Goal: Task Accomplishment & Management: Manage account settings

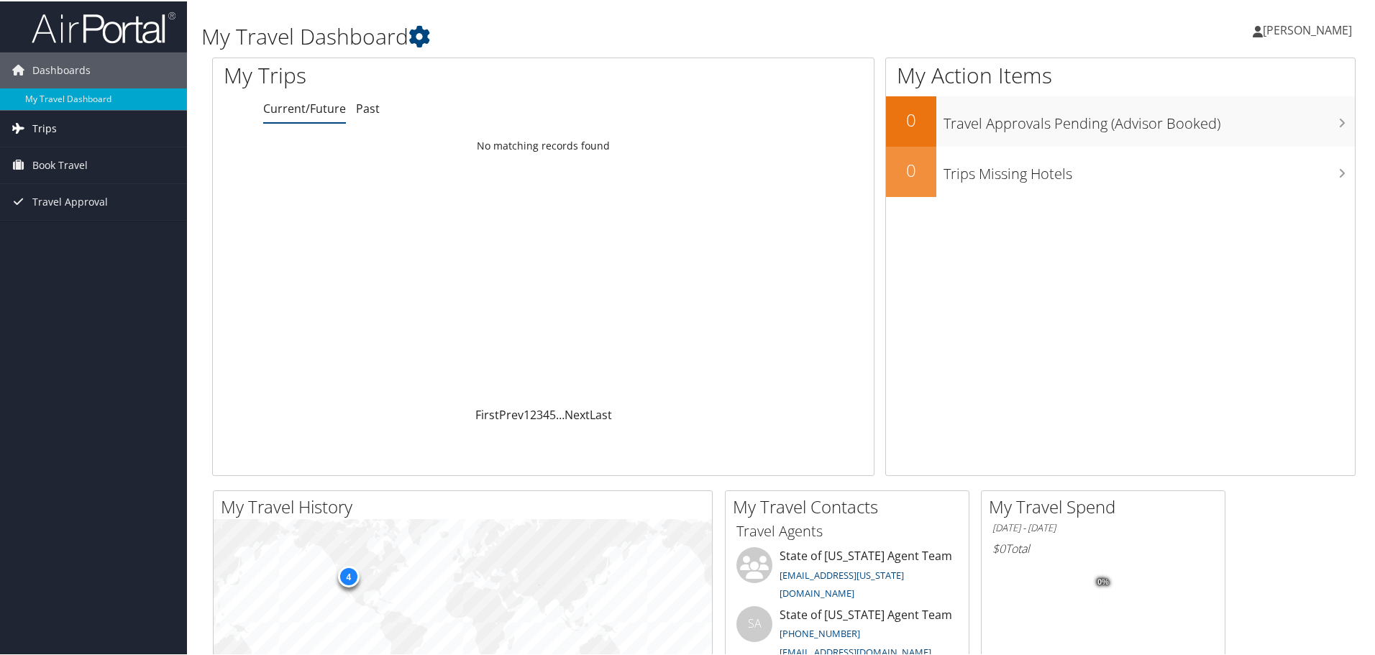
click at [46, 125] on span "Trips" at bounding box center [44, 127] width 24 height 36
click at [92, 228] on link "Book Travel" at bounding box center [93, 229] width 187 height 36
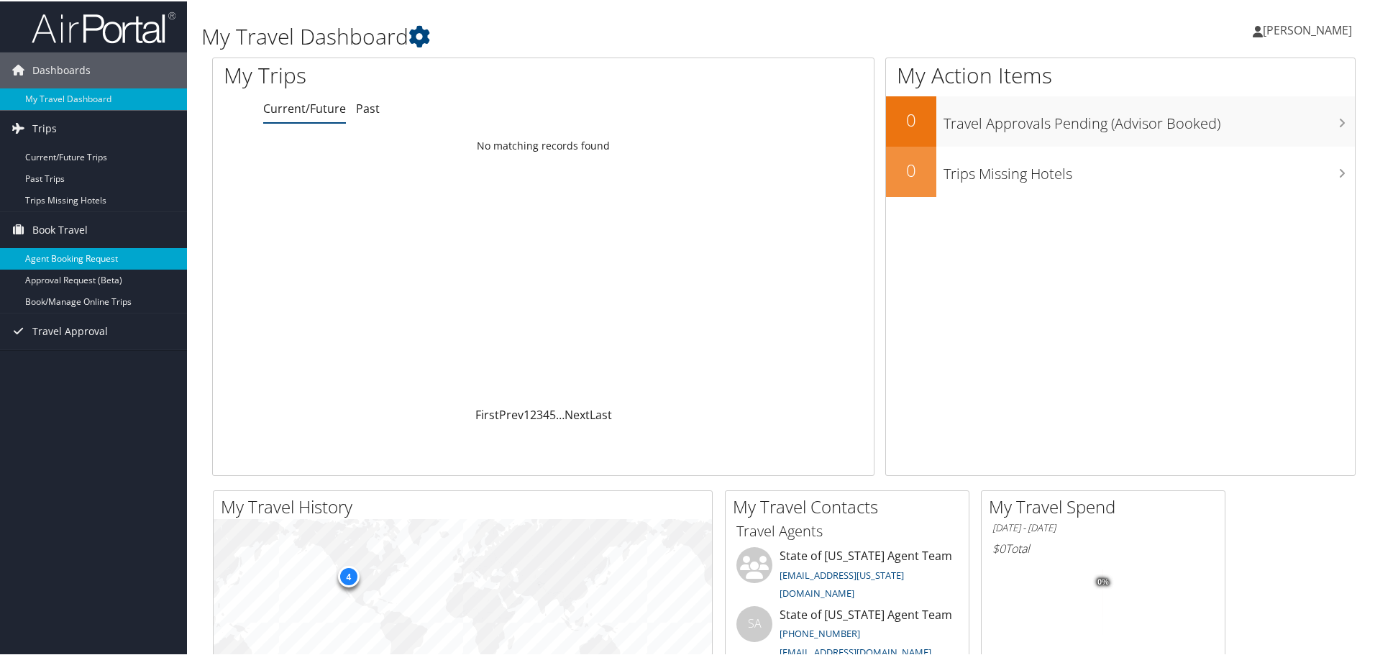
click at [93, 254] on link "Agent Booking Request" at bounding box center [93, 258] width 187 height 22
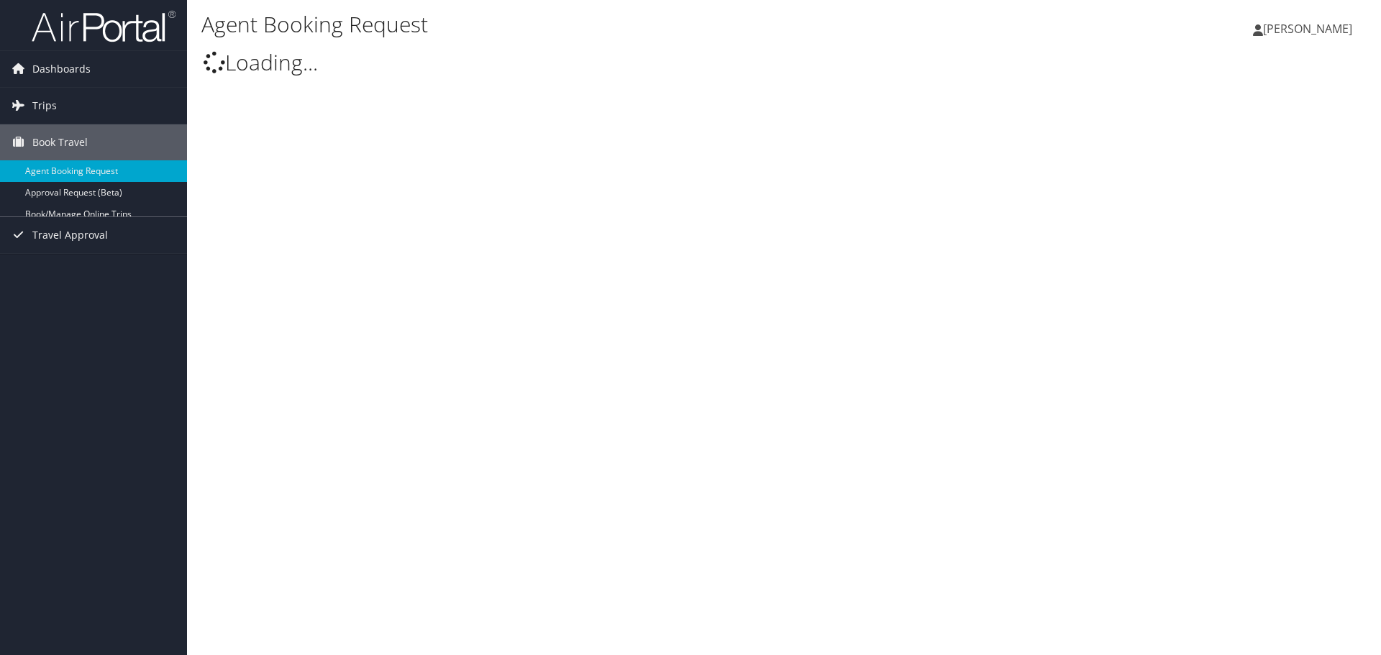
select select "[EMAIL_ADDRESS][US_STATE][DOMAIN_NAME]"
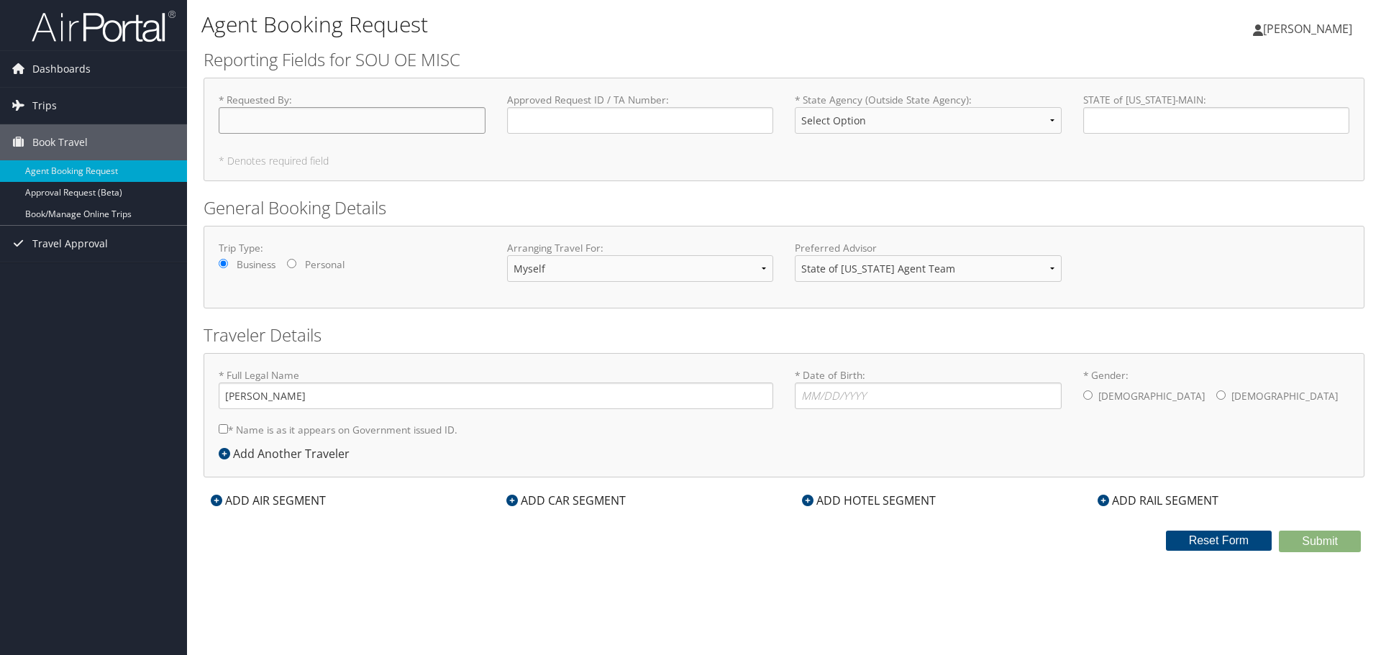
click at [277, 118] on input "* Requested By : Required" at bounding box center [352, 120] width 267 height 27
drag, startPoint x: 344, startPoint y: 127, endPoint x: 259, endPoint y: 125, distance: 84.9
click at [259, 125] on input "[PERSON_NAME]" at bounding box center [352, 120] width 267 height 27
type input "Sydnee Lyons"
click at [898, 116] on select "Select Option Basin Recreation Box Elder Mosquito Abatement Box Elder School Di…" at bounding box center [928, 120] width 267 height 27
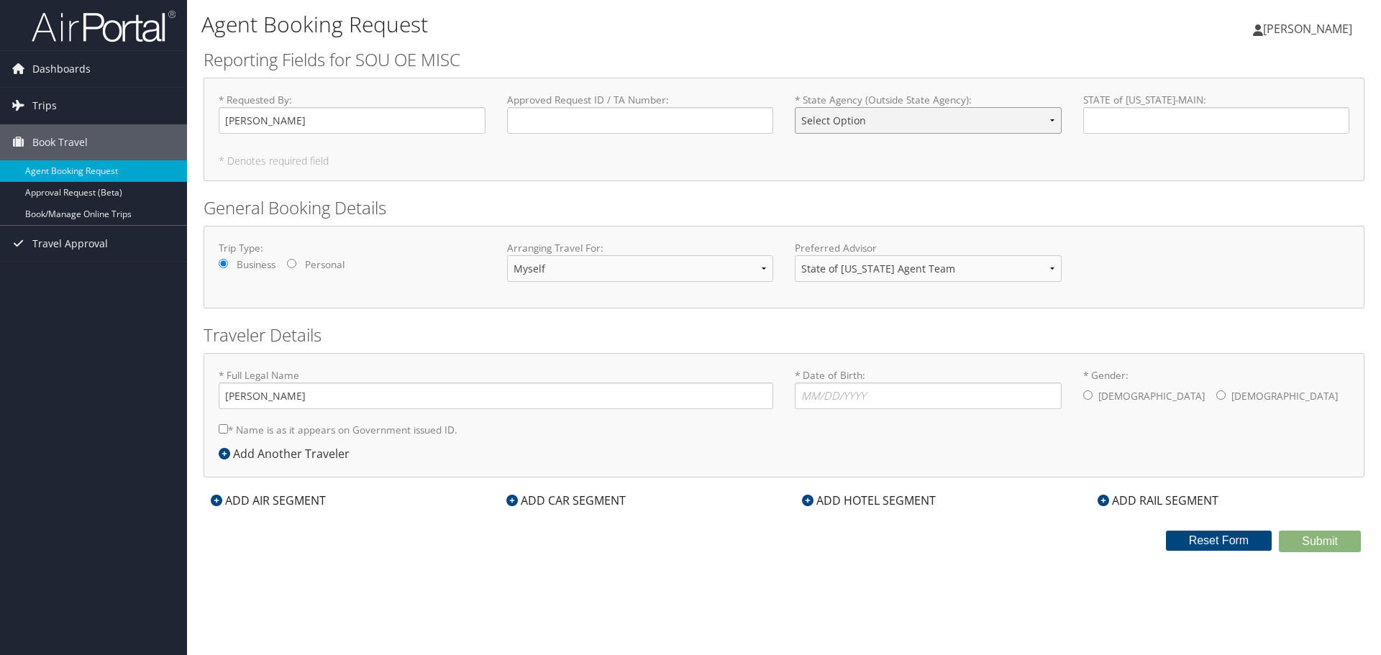
click at [968, 117] on select "Select Option Basin Recreation Box Elder Mosquito Abatement Box Elder School Di…" at bounding box center [928, 120] width 267 height 27
select select "TriCounty Health"
click at [795, 107] on select "Select Option Basin Recreation Box Elder Mosquito Abatement Box Elder School Di…" at bounding box center [928, 120] width 267 height 27
click at [867, 385] on input "* Date of Birth: Invalid Date" at bounding box center [928, 396] width 267 height 27
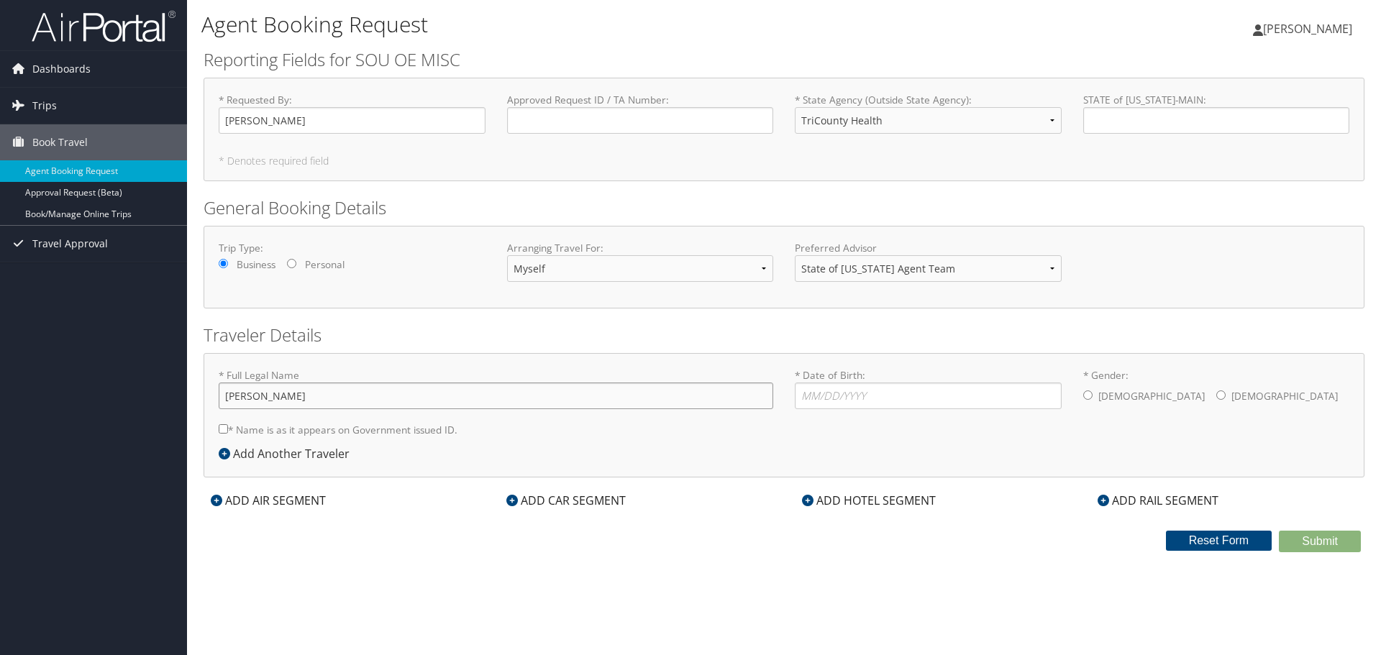
click at [524, 401] on input "Sydnee Lamb" at bounding box center [496, 396] width 554 height 27
click at [551, 275] on select "Myself Another Traveler Guest Traveler" at bounding box center [640, 268] width 267 height 27
select select "guest"
click at [507, 255] on select "Myself Another Traveler Guest Traveler" at bounding box center [640, 268] width 267 height 27
click at [542, 398] on input "* Full Legal Name" at bounding box center [496, 396] width 554 height 27
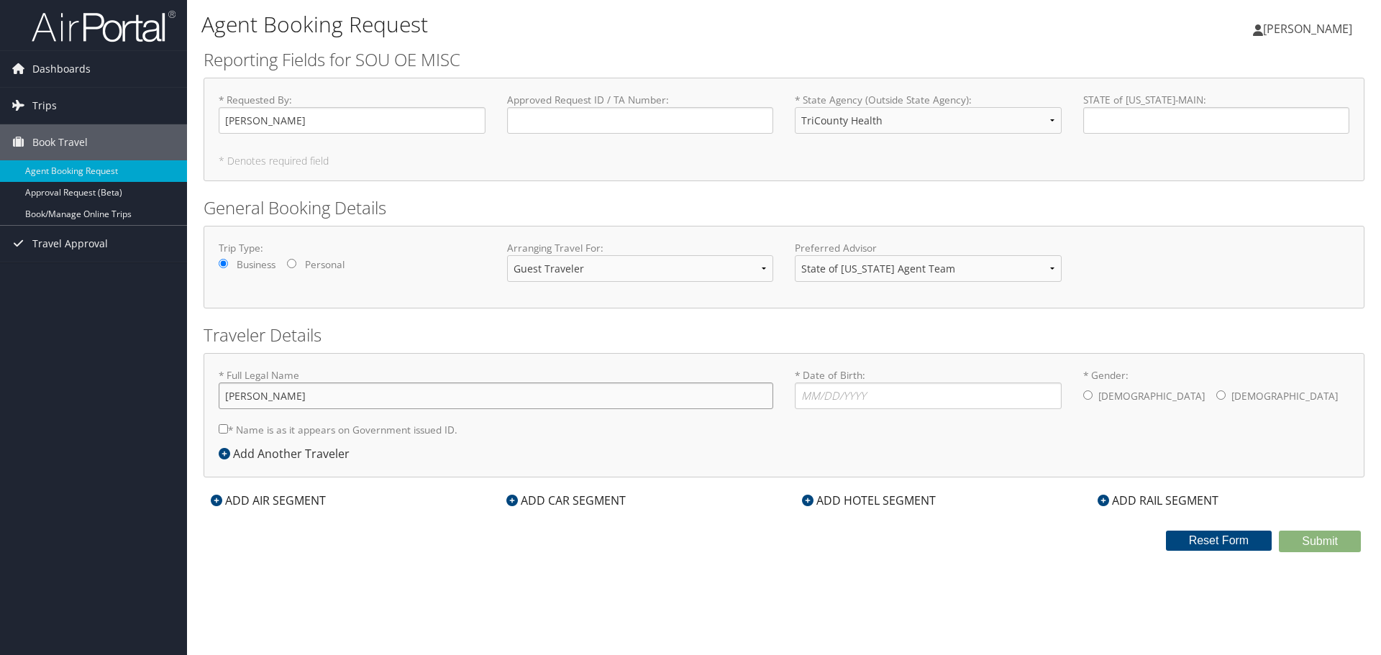
type input "John Gordon Mathis"
click at [805, 410] on div "* Date of Birth: Invalid Date" at bounding box center [928, 394] width 288 height 52
click at [819, 396] on input "* Date of Birth: Invalid Date" at bounding box center [928, 396] width 267 height 27
type input "05/31/1953"
click at [1094, 395] on div "Male Female" at bounding box center [1216, 397] width 267 height 29
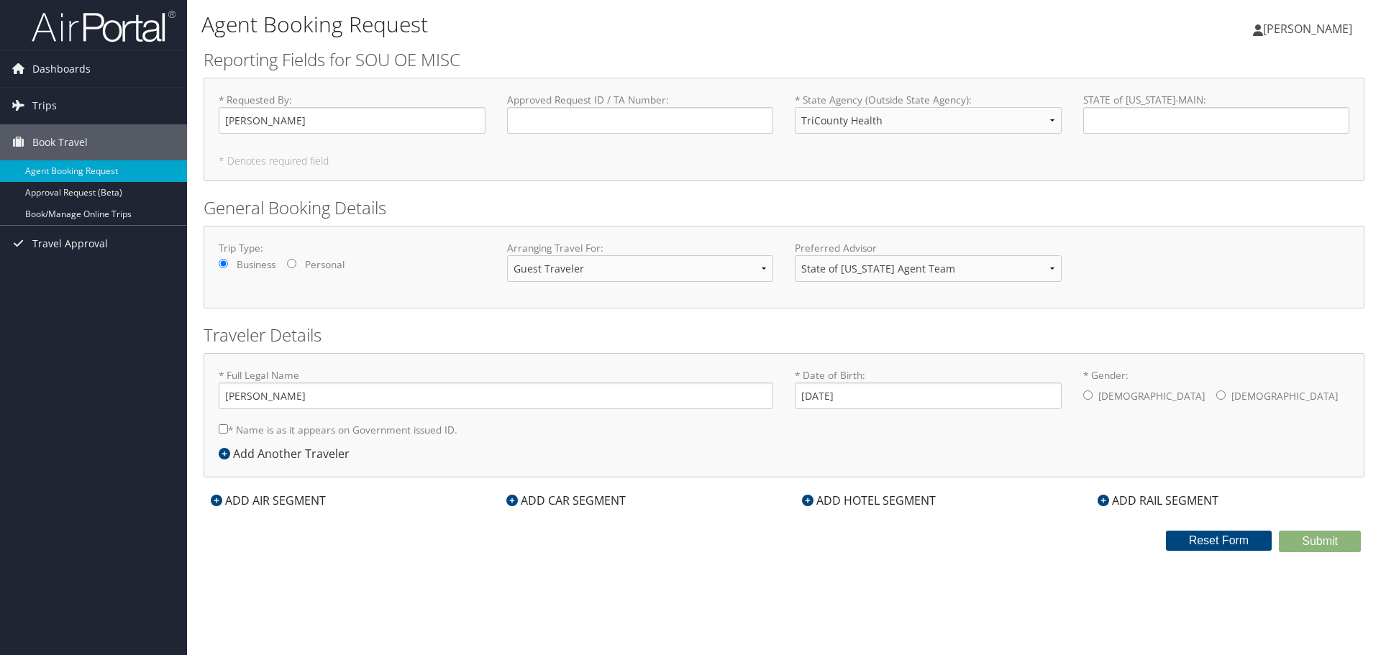
click at [1090, 396] on input "* Gender: Male Female" at bounding box center [1087, 395] width 9 height 9
radio input "true"
click at [278, 455] on div "Add Another Traveler" at bounding box center [288, 453] width 138 height 17
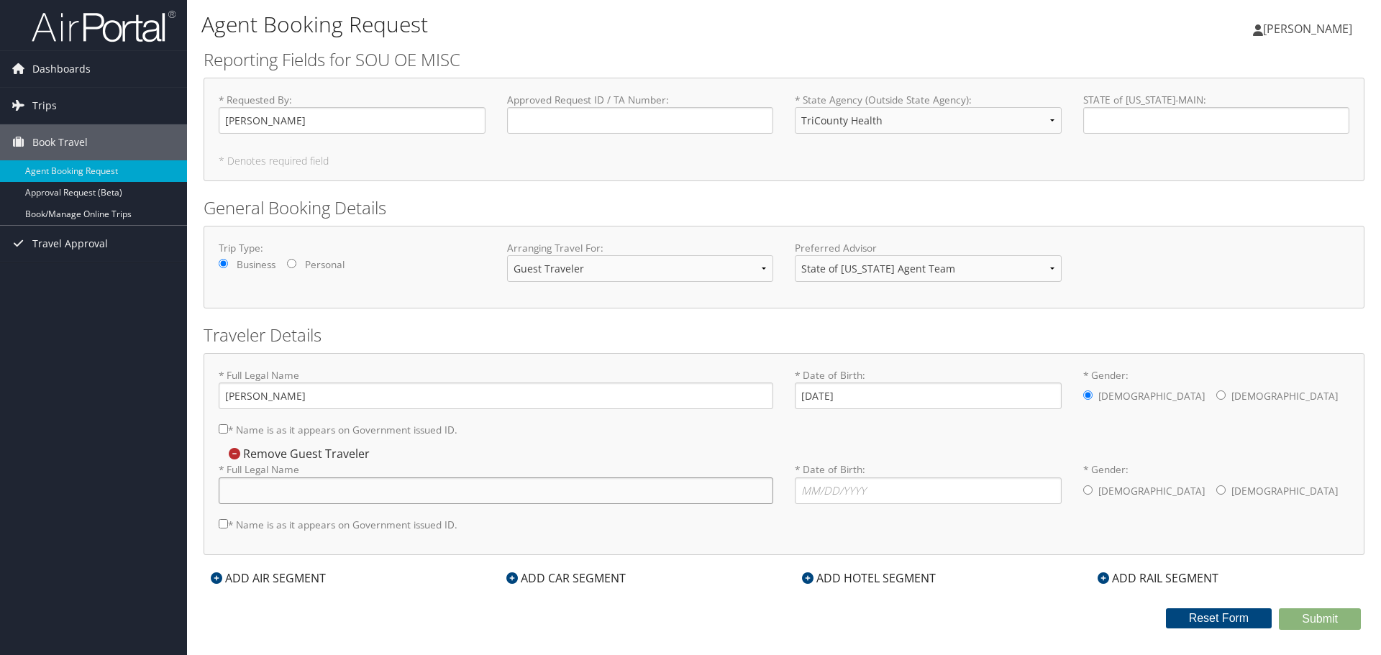
click at [409, 491] on input "* Full Legal Name" at bounding box center [496, 491] width 554 height 27
type input "Wendy Lou Mathis"
click at [846, 487] on input "* Date of Birth: Invalid Date" at bounding box center [928, 491] width 267 height 27
type input "03/23/1955"
click at [1216, 485] on input "* Gender: Male Female" at bounding box center [1220, 489] width 9 height 9
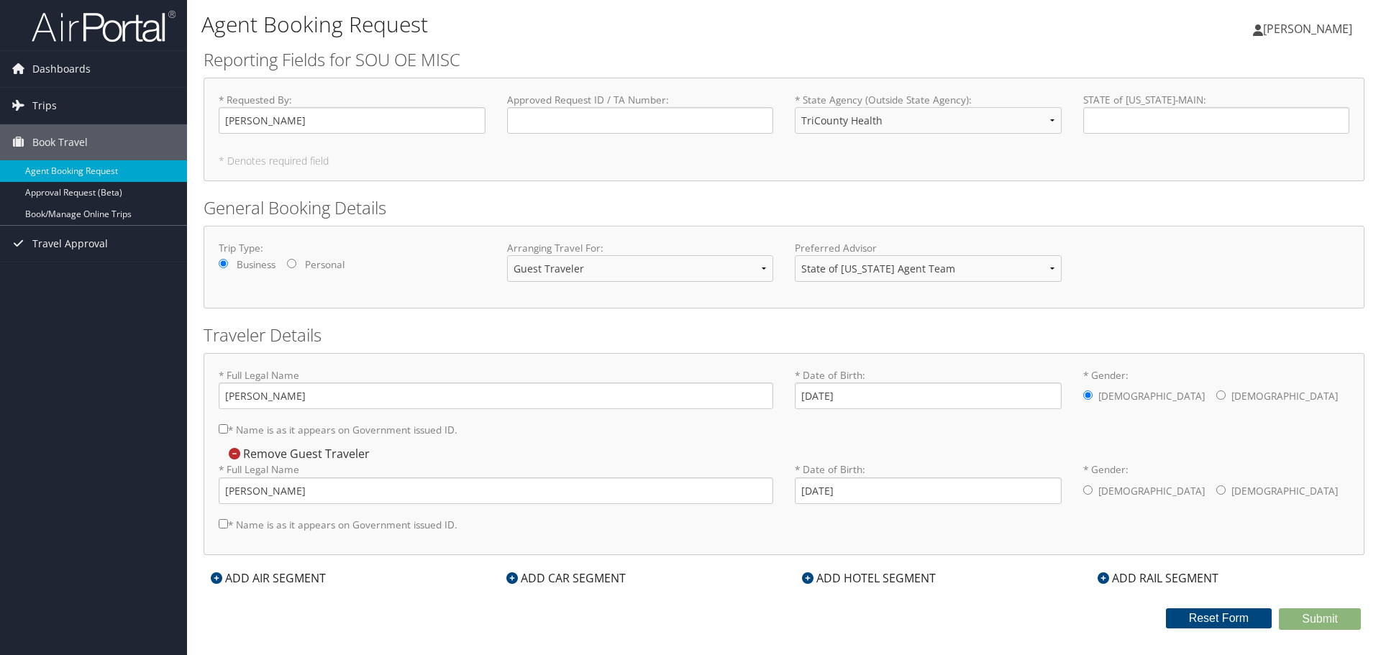
radio input "true"
click at [293, 583] on div "ADD AIR SEGMENT" at bounding box center [268, 578] width 129 height 17
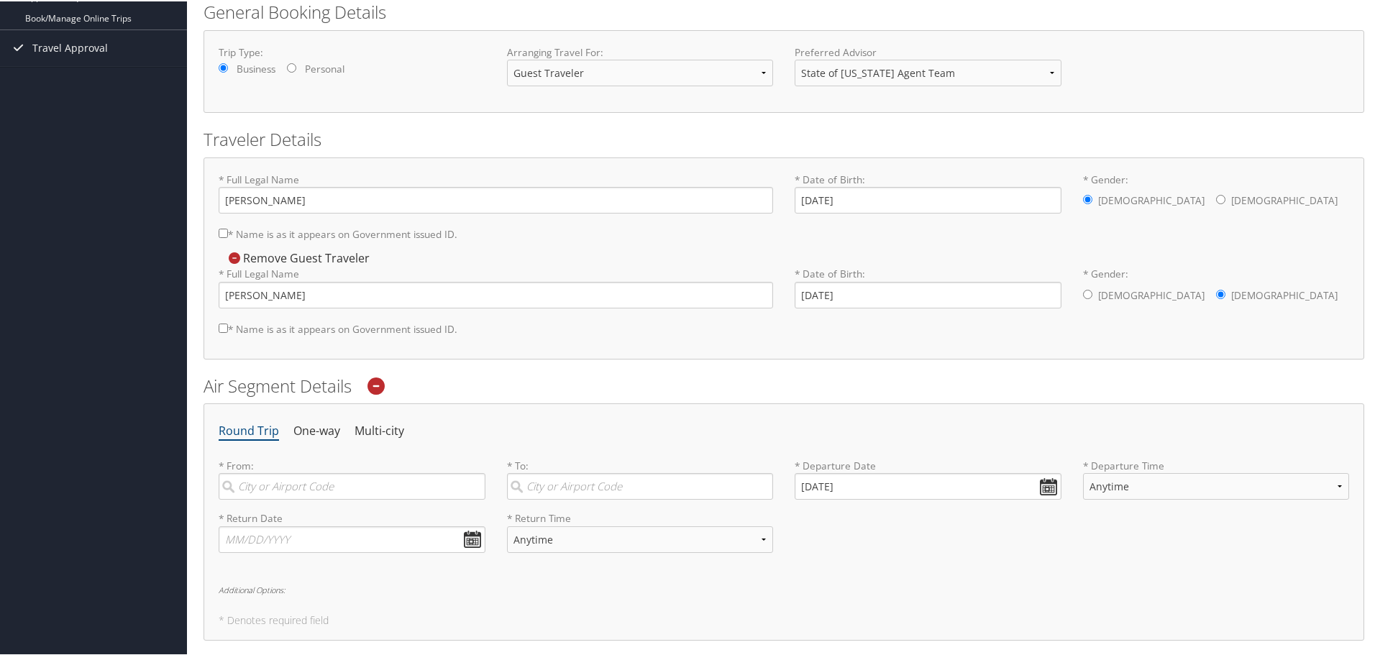
scroll to position [216, 0]
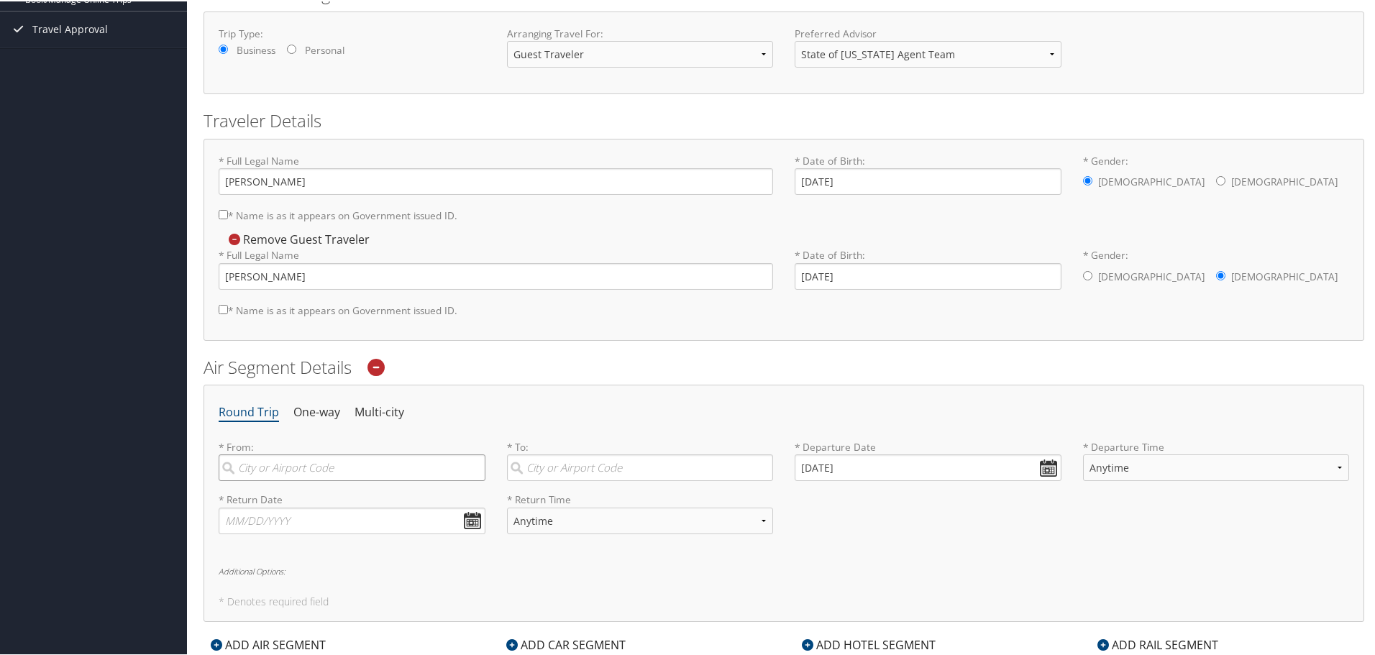
click at [306, 470] on input "search" at bounding box center [352, 466] width 267 height 27
click at [319, 498] on div "Vernal (VEL UT)" at bounding box center [353, 496] width 247 height 19
click at [319, 480] on input "Vernal" at bounding box center [352, 466] width 267 height 27
type input "Vernal (VEL UT)"
click at [630, 452] on label "* To: Required" at bounding box center [640, 459] width 267 height 41
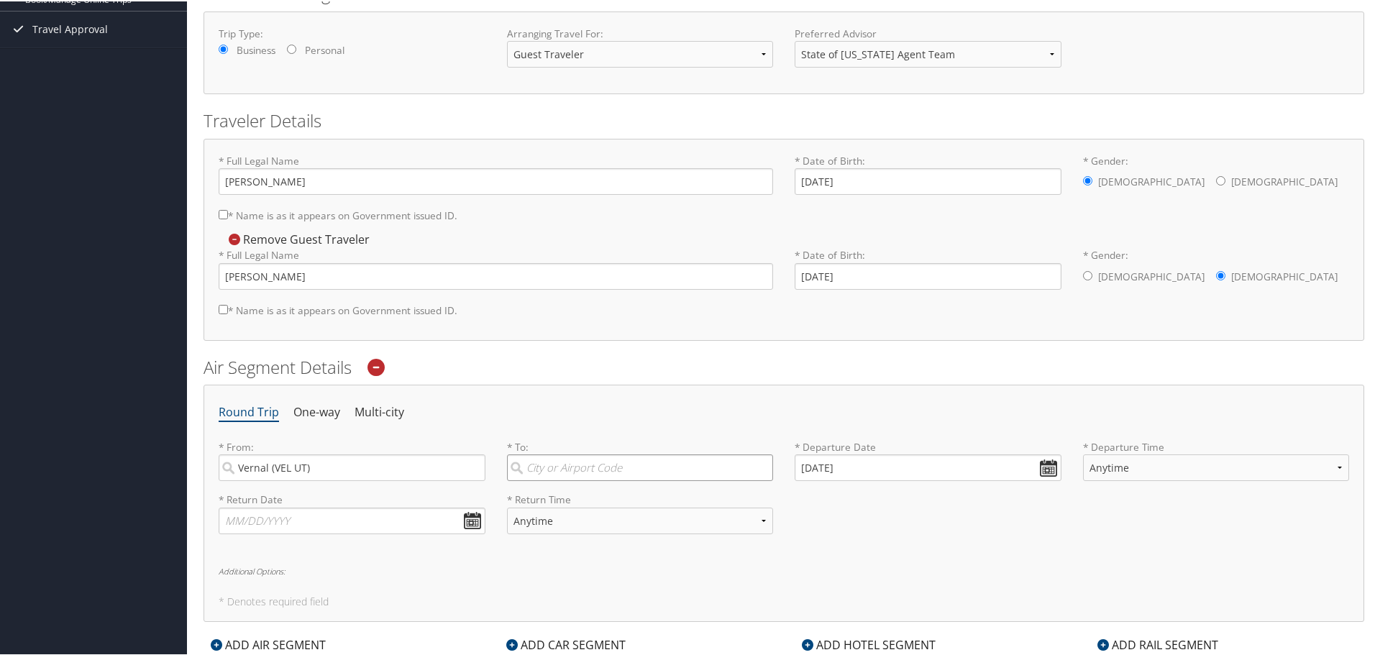
click at [630, 453] on input "search" at bounding box center [640, 466] width 267 height 27
click at [642, 496] on div "Savannah (SAV GA)" at bounding box center [642, 496] width 247 height 19
click at [642, 480] on input "Sava" at bounding box center [640, 466] width 267 height 27
type input "Savannah (SAV GA)"
click at [872, 460] on input "09/29/2025" at bounding box center [928, 466] width 267 height 27
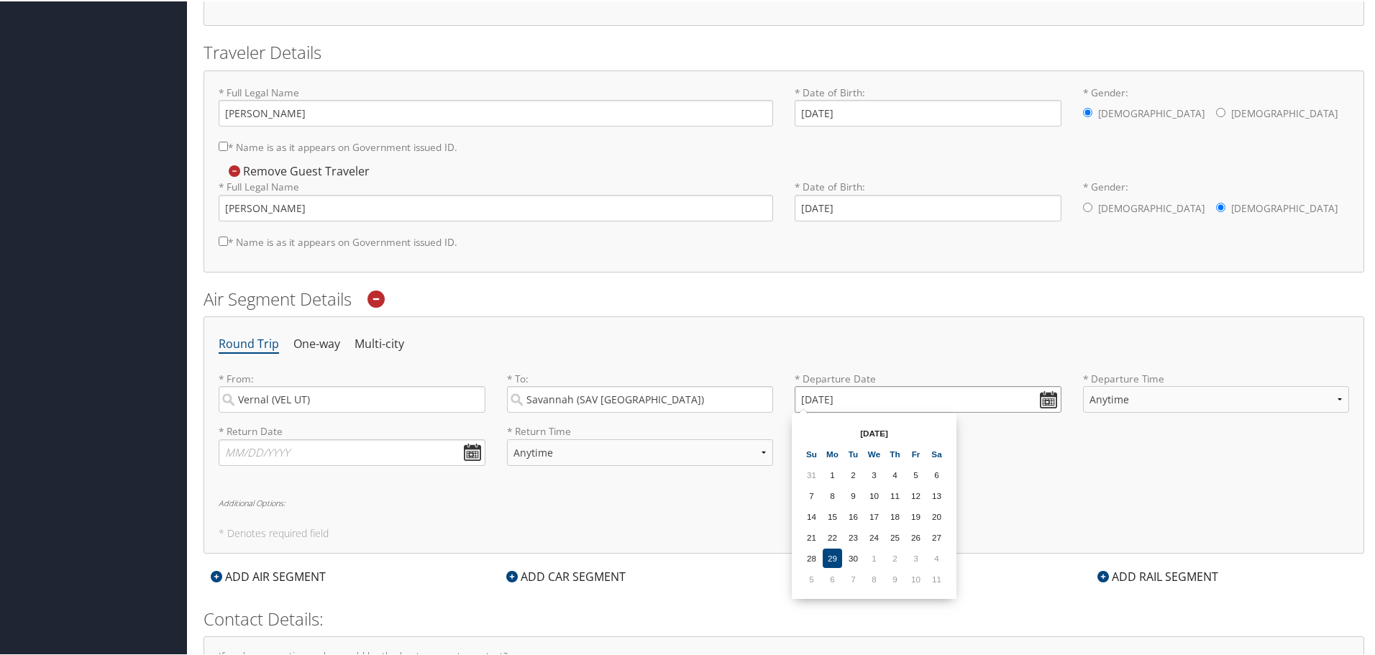
scroll to position [288, 0]
click at [817, 572] on td "5" at bounding box center [811, 574] width 19 height 19
type input "10/05/2025"
click at [1141, 396] on select "Anytime Early Morning (5AM-7AM) Morning (7AM-12PM) Afternoon (12PM-5PM) Evening…" at bounding box center [1216, 394] width 267 height 27
click at [1083, 381] on select "Anytime Early Morning (5AM-7AM) Morning (7AM-12PM) Afternoon (12PM-5PM) Evening…" at bounding box center [1216, 394] width 267 height 27
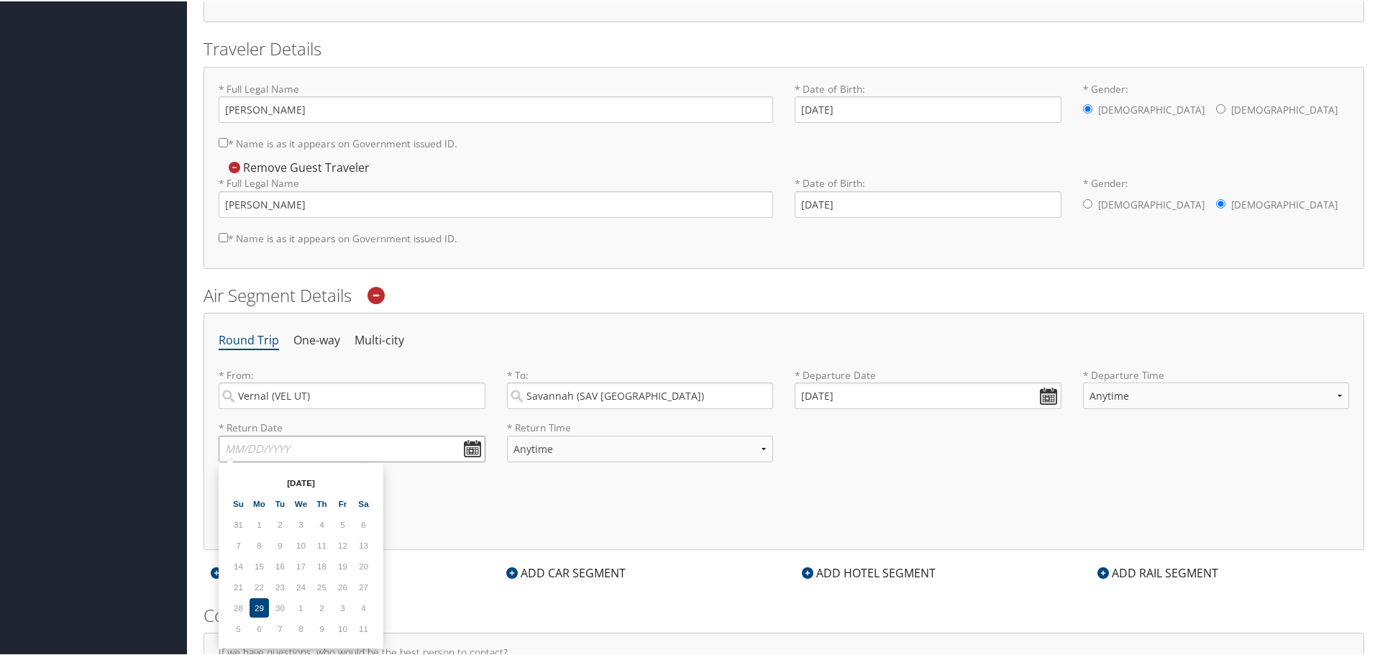
click at [472, 440] on input "text" at bounding box center [352, 447] width 267 height 27
click at [301, 629] on td "8" at bounding box center [300, 627] width 19 height 19
type input "10/08/2025"
click at [588, 441] on select "Anytime Early Morning (5AM-7AM) Morning (7AM-12PM) Afternoon (12PM-5PM) Evening…" at bounding box center [640, 447] width 267 height 27
select select "12PM-5PM"
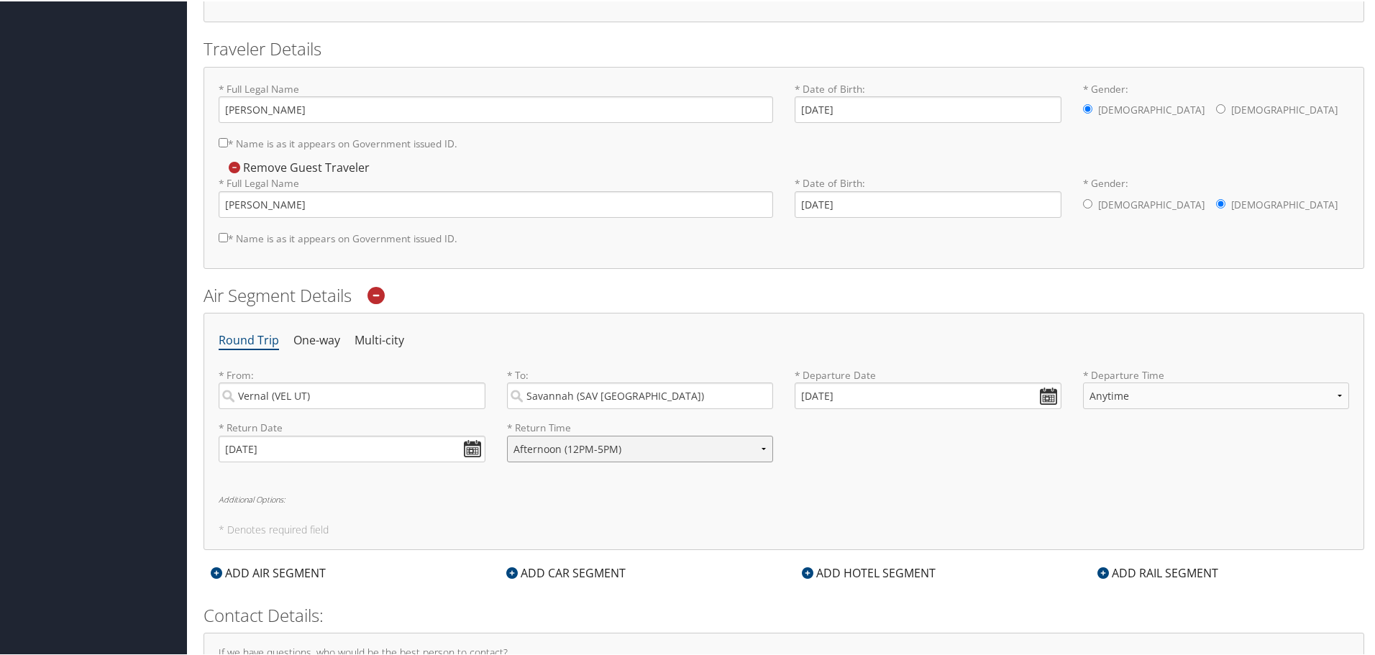
click at [507, 434] on select "Anytime Early Morning (5AM-7AM) Morning (7AM-12PM) Afternoon (12PM-5PM) Evening…" at bounding box center [640, 447] width 267 height 27
click at [926, 487] on div "Round Trip One-way Multi-city * From: Vernal (VEL UT) Required * To: Savannah (…" at bounding box center [784, 429] width 1161 height 237
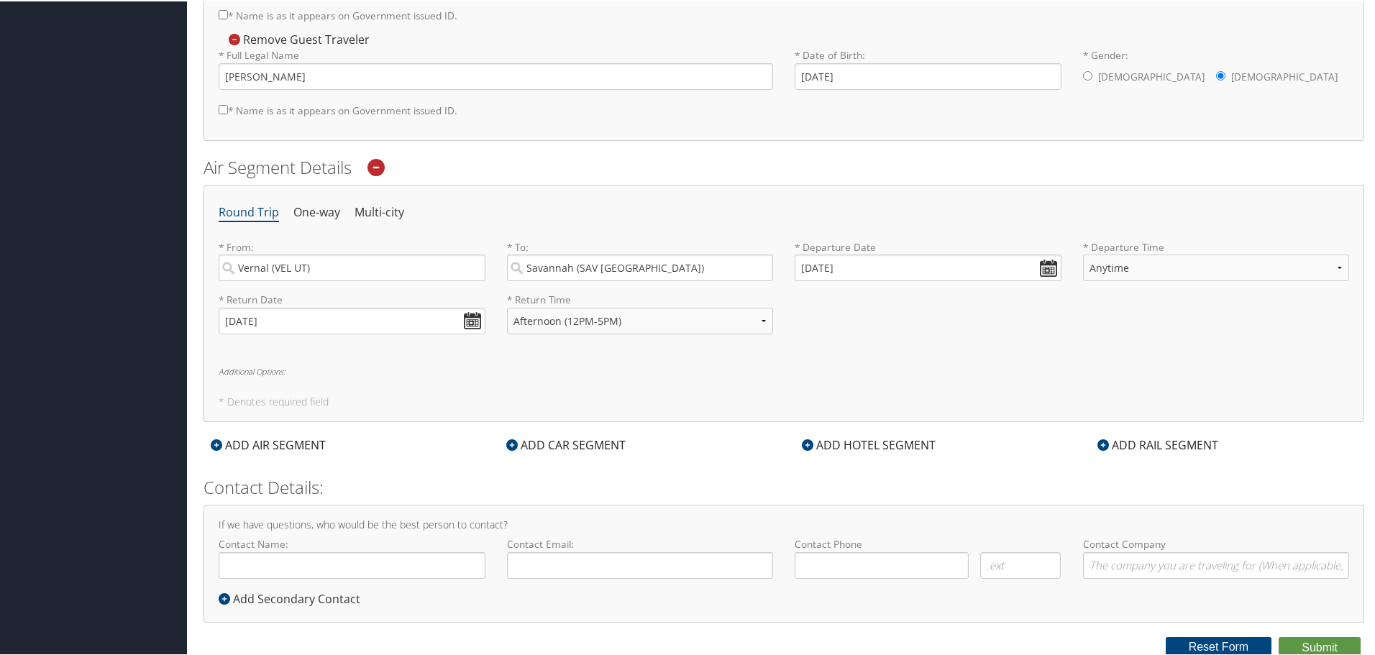
scroll to position [418, 0]
click at [372, 561] on input "Contact Name:" at bounding box center [352, 562] width 267 height 27
type input "Sydnee L Lyons"
type input "[EMAIL_ADDRESS][DOMAIN_NAME]"
type input "( ) -"
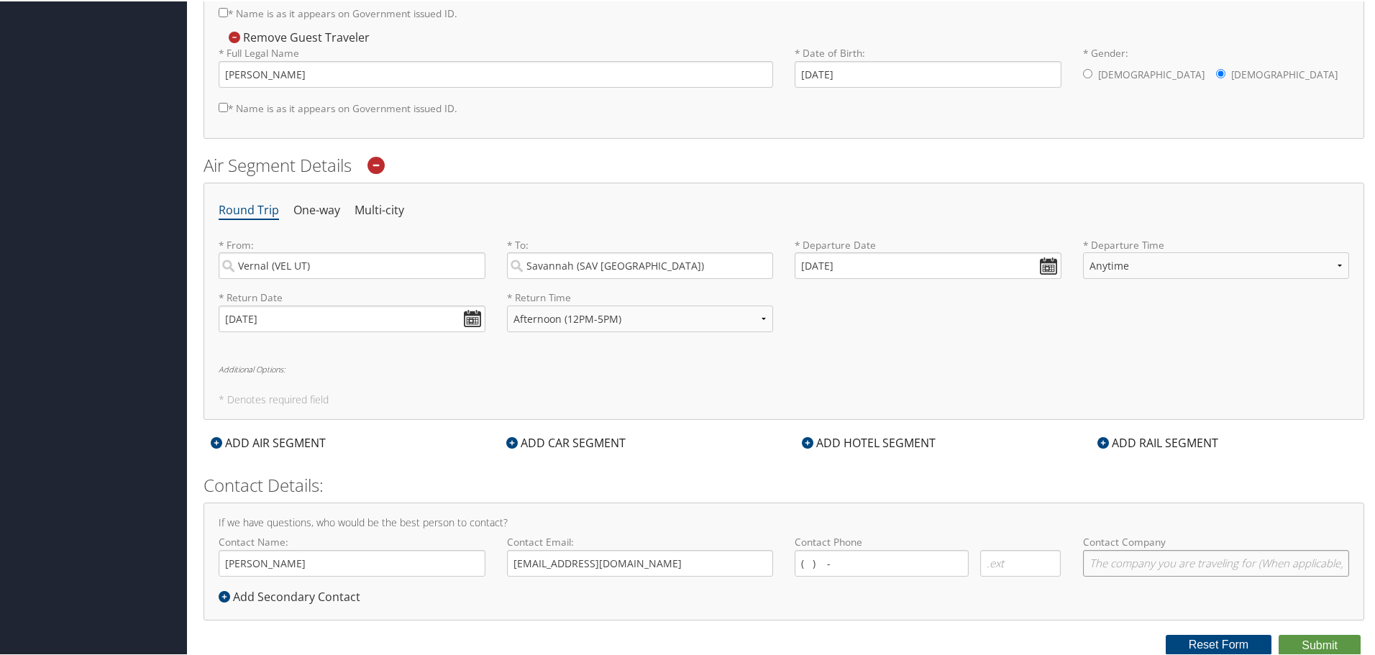
type input "TriCounty Health Department"
click at [867, 562] on input "( ) -" at bounding box center [882, 562] width 174 height 27
click at [813, 570] on input "( ) -" at bounding box center [882, 562] width 174 height 27
type input "(435) 247-1177"
click at [1001, 563] on input "text" at bounding box center [1020, 562] width 81 height 27
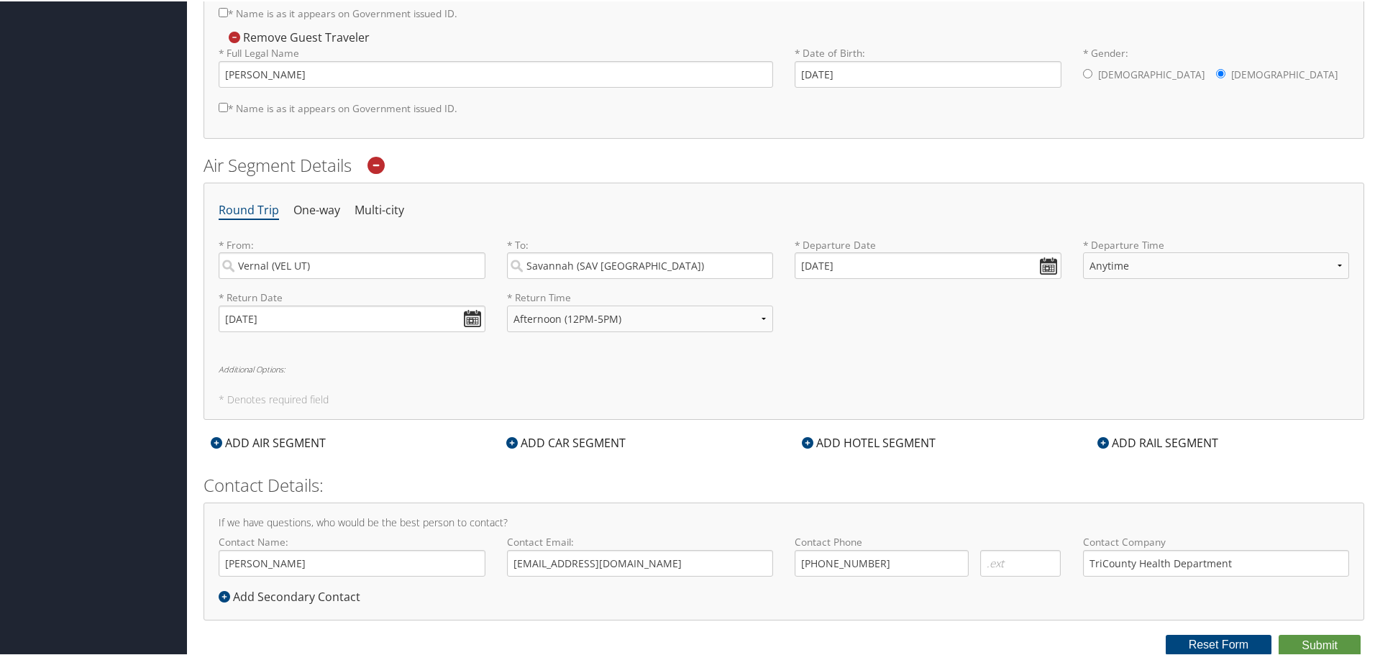
click at [1036, 466] on form "Reporting Fields for SOU OE MISC * Requested By : Sydnee Lyons Required Approve…" at bounding box center [784, 142] width 1161 height 1025
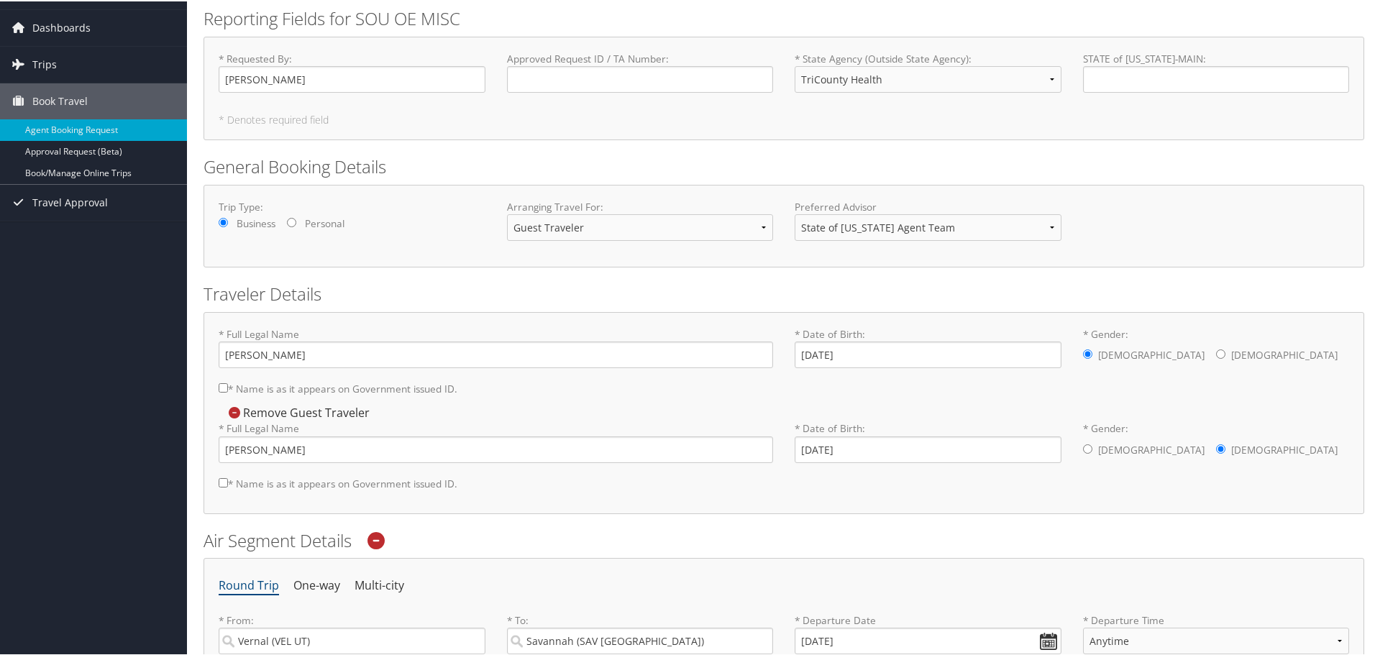
scroll to position [0, 0]
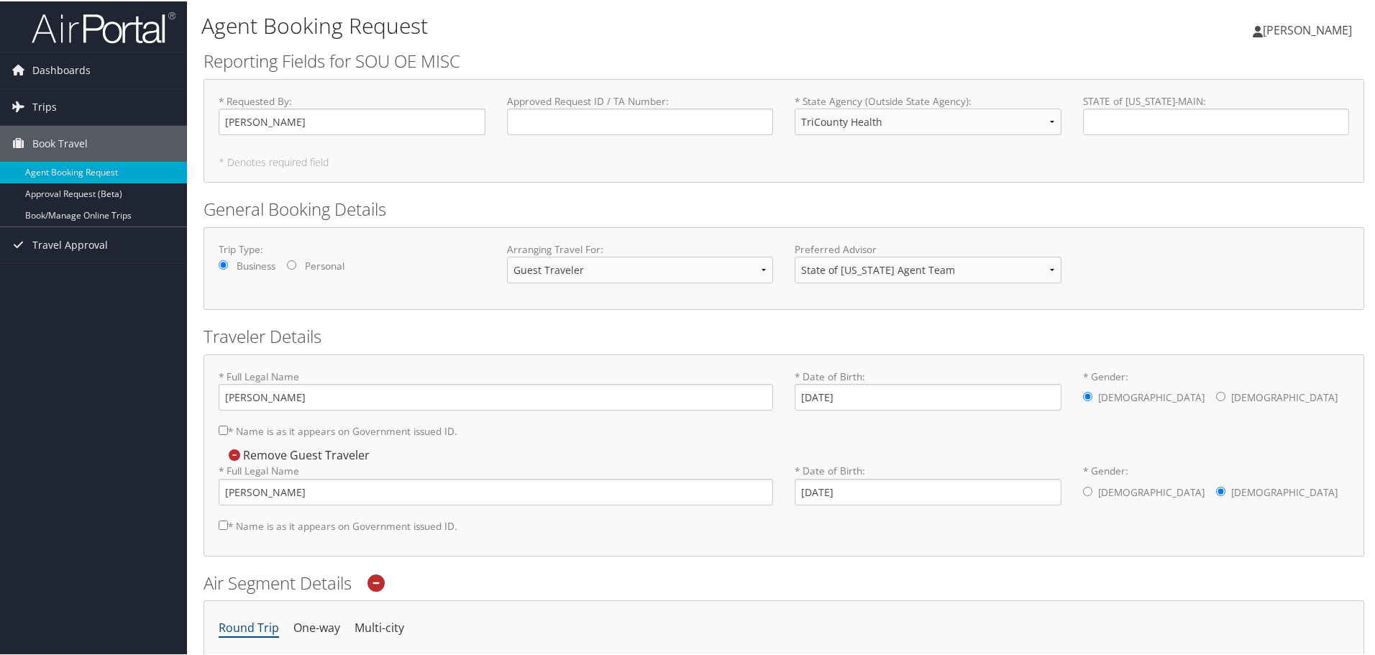
click at [1009, 192] on form "Reporting Fields for SOU OE MISC * Requested By : Sydnee Lyons Required Approve…" at bounding box center [784, 559] width 1161 height 1025
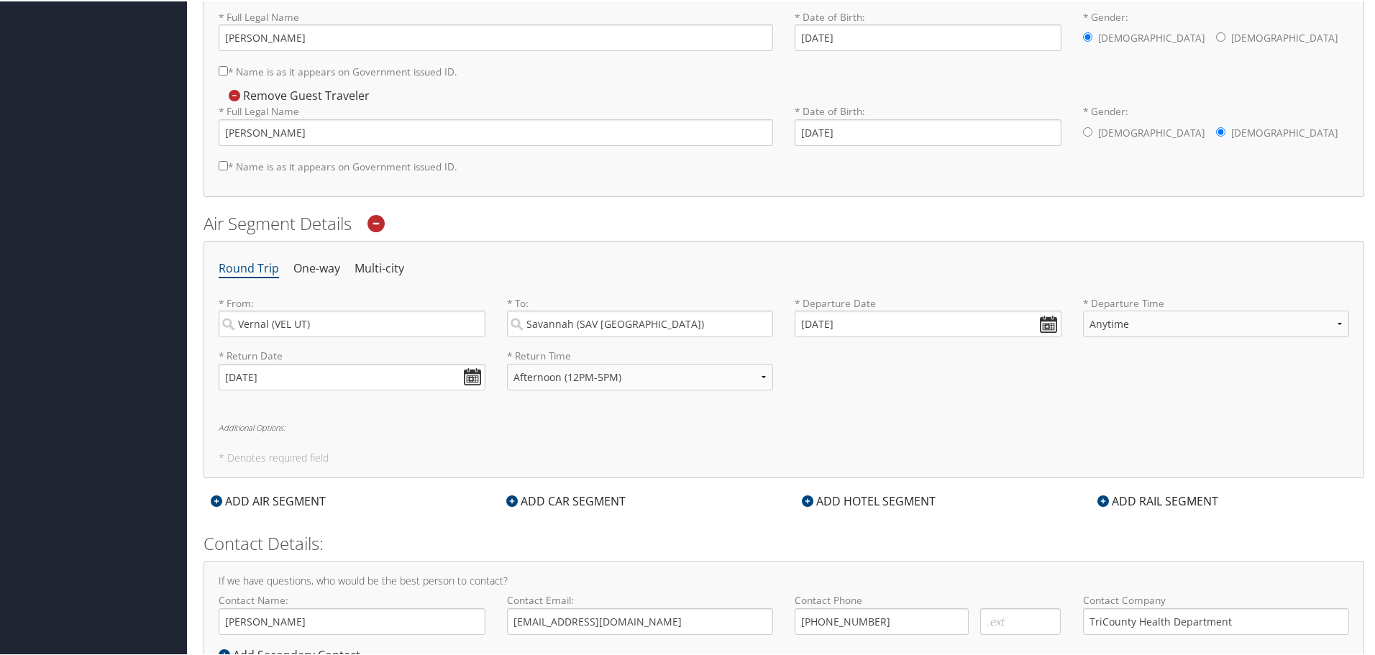
scroll to position [418, 0]
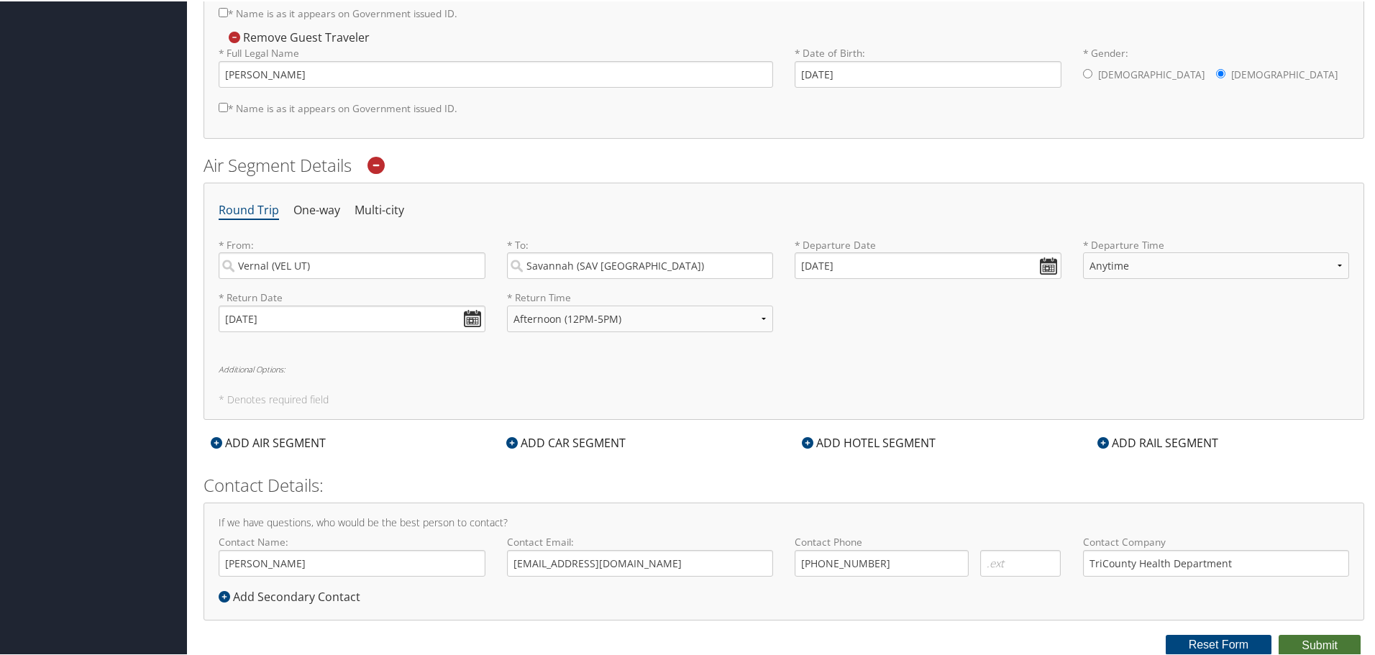
click at [1319, 642] on button "Submit" at bounding box center [1320, 645] width 82 height 22
click at [1302, 644] on button "Submit" at bounding box center [1320, 645] width 82 height 22
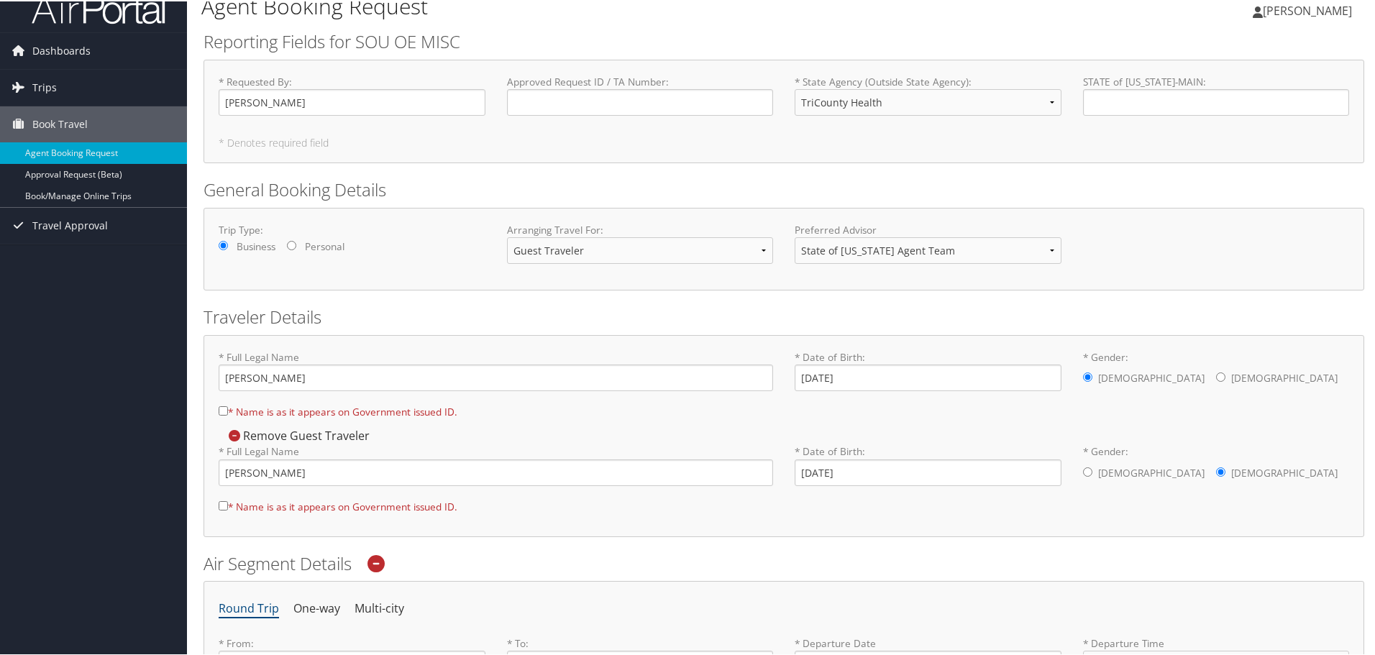
scroll to position [0, 0]
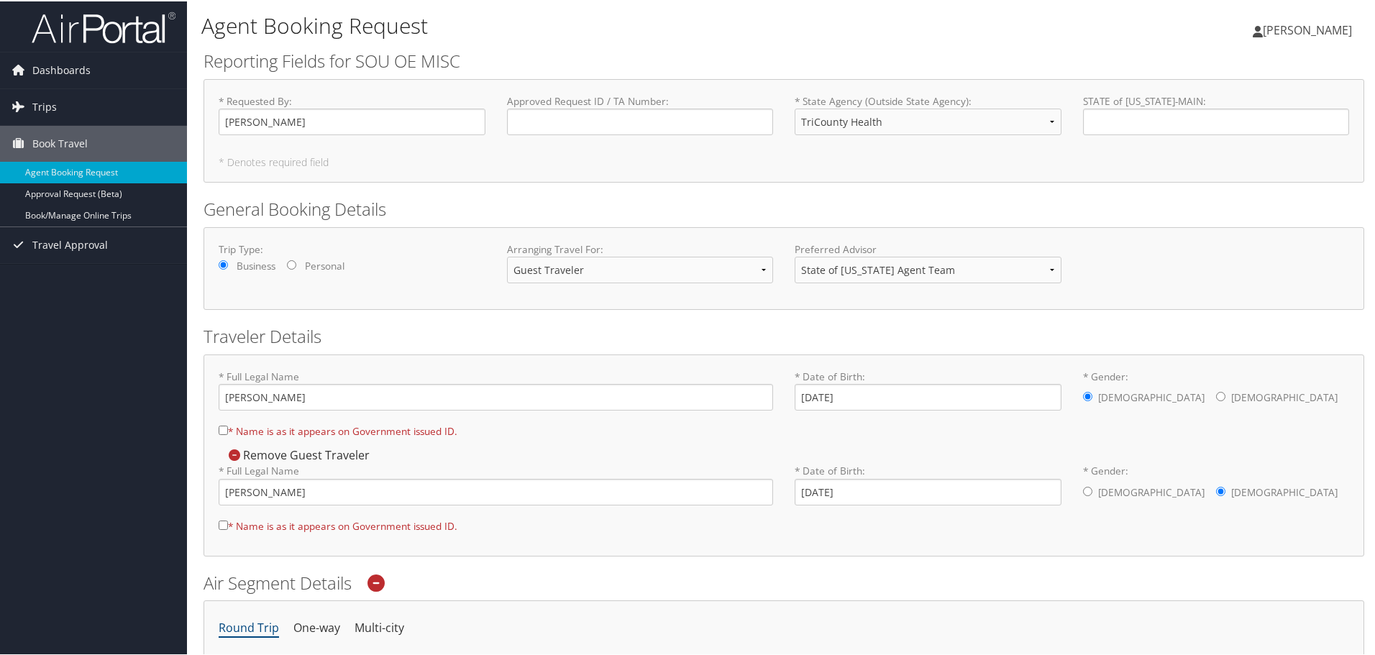
click at [220, 430] on input "* Name is as it appears on Government issued ID." at bounding box center [223, 428] width 9 height 9
checkbox input "true"
click at [219, 526] on input "* Name is as it appears on Government issued ID." at bounding box center [223, 523] width 9 height 9
checkbox input "true"
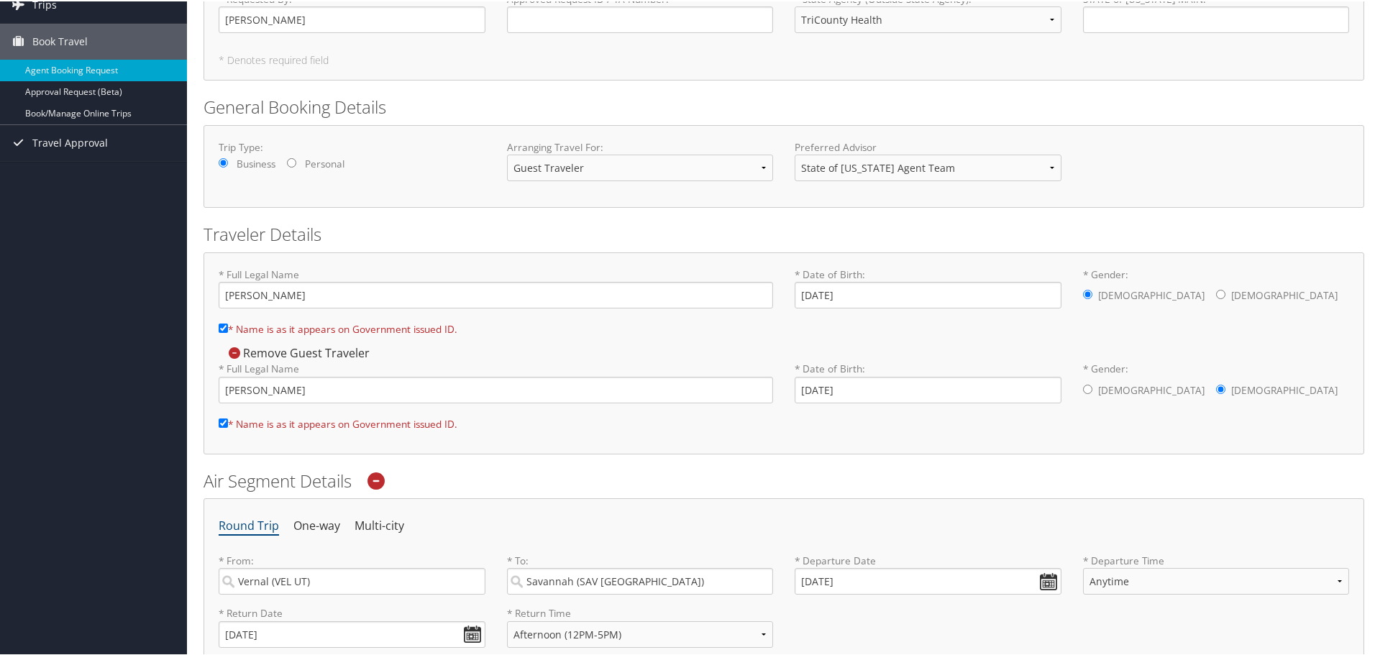
scroll to position [418, 0]
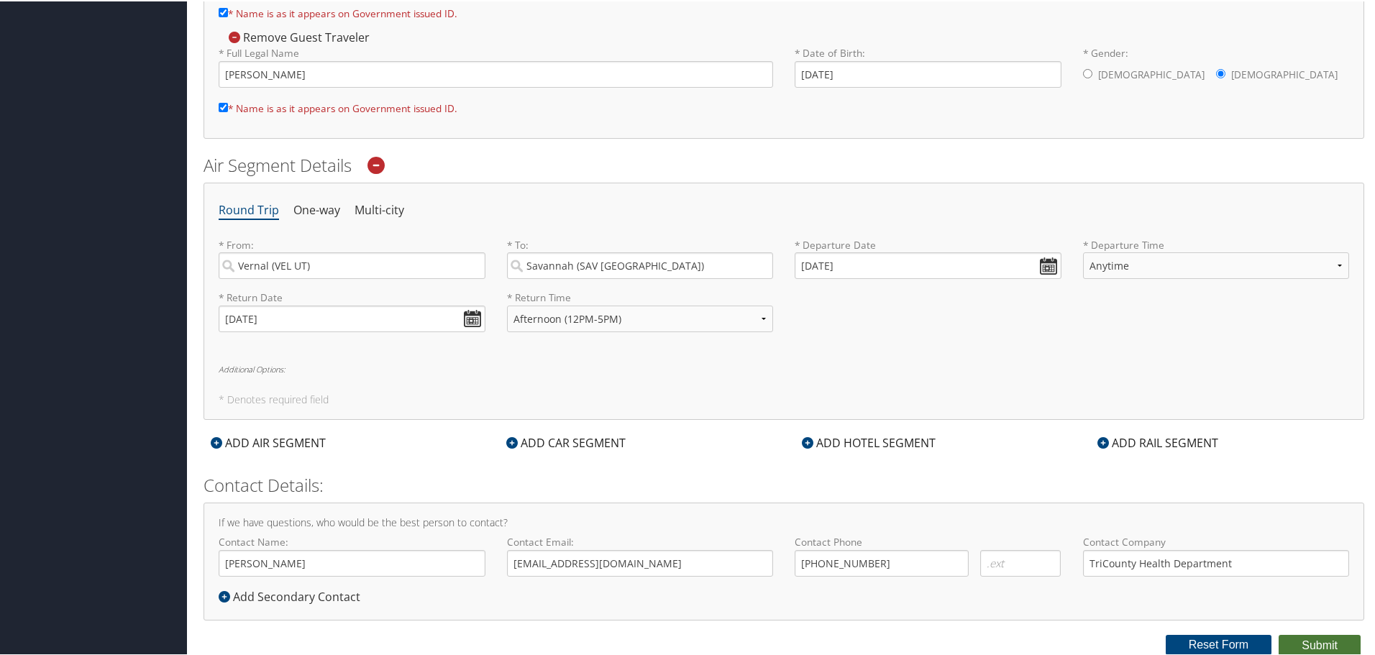
click at [1320, 638] on button "Submit" at bounding box center [1320, 645] width 82 height 22
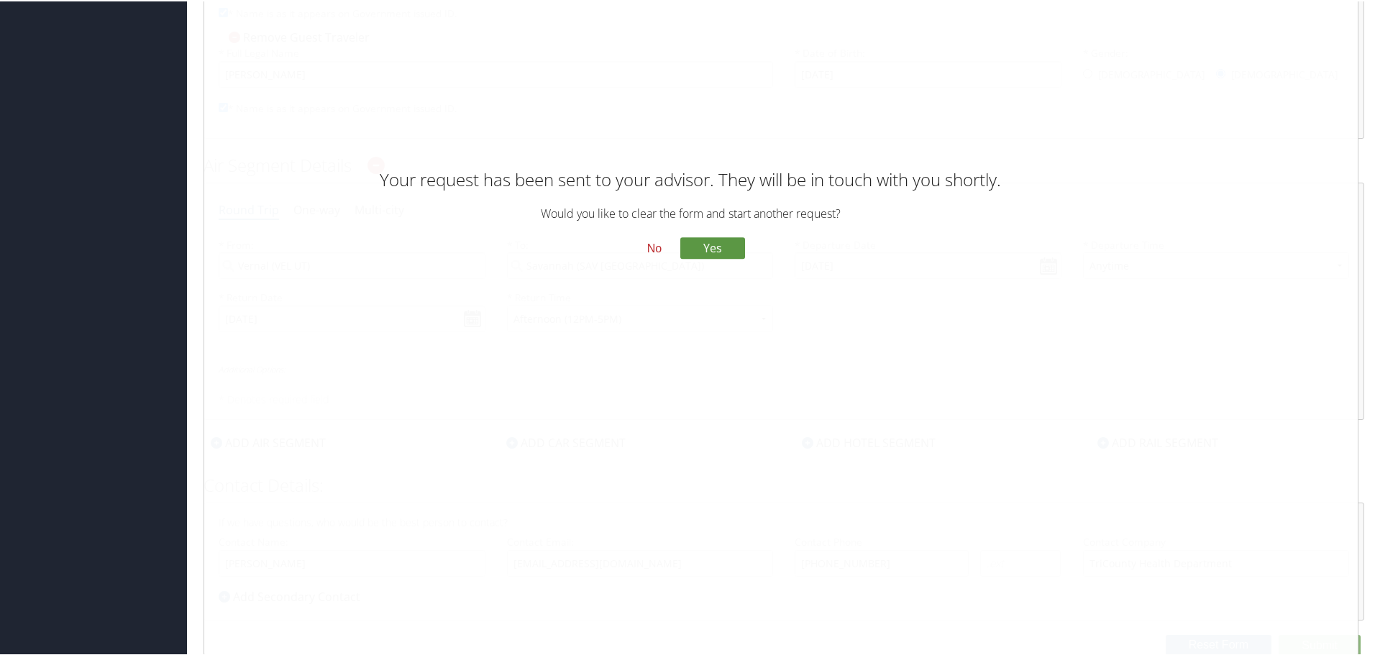
click at [650, 246] on button "No" at bounding box center [654, 247] width 37 height 24
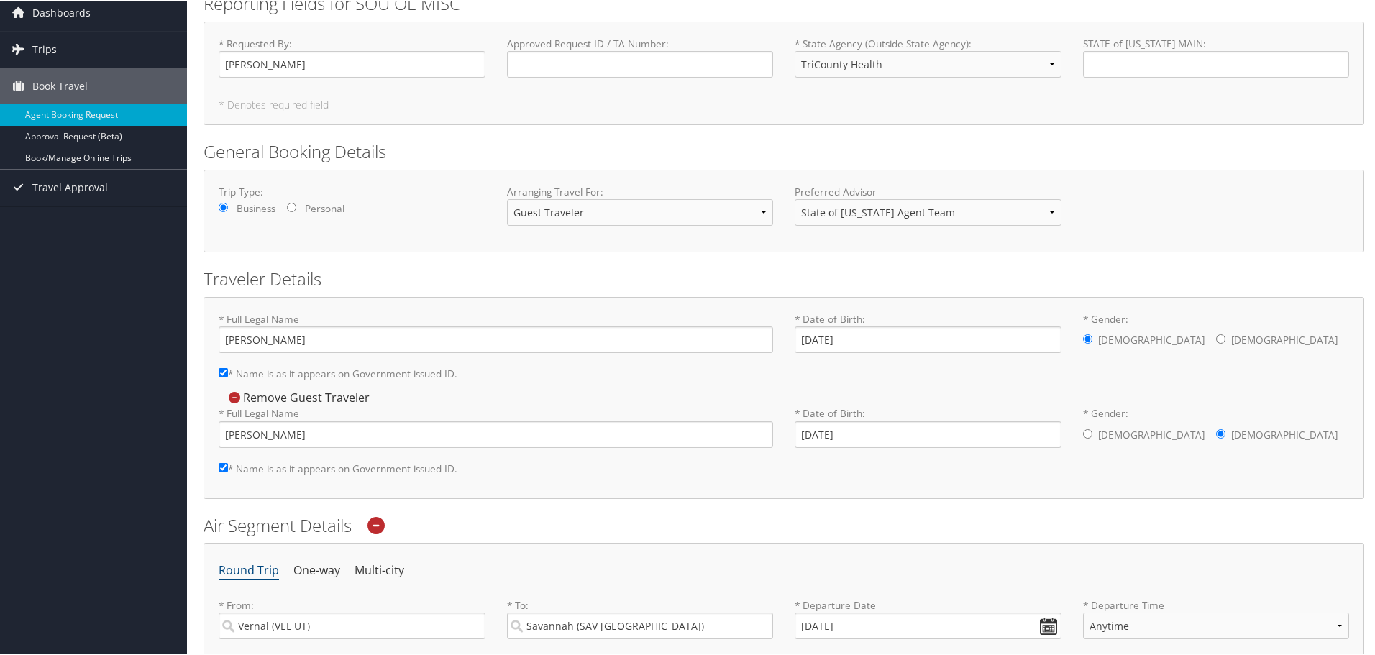
scroll to position [0, 0]
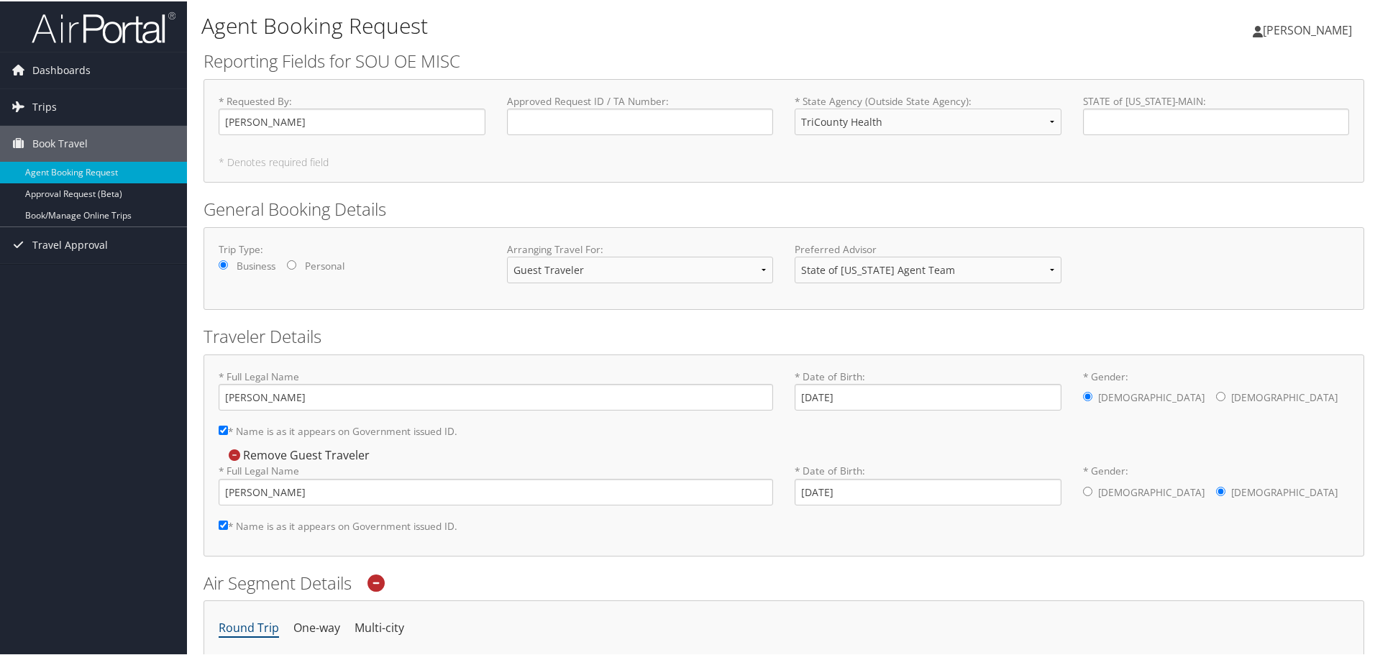
click at [1294, 37] on link "[PERSON_NAME]" at bounding box center [1310, 28] width 114 height 43
click at [1259, 129] on link "View Travel Profile" at bounding box center [1269, 128] width 160 height 24
click at [1328, 24] on span "[PERSON_NAME]" at bounding box center [1307, 29] width 89 height 16
click at [78, 66] on span "Dashboards" at bounding box center [61, 69] width 58 height 36
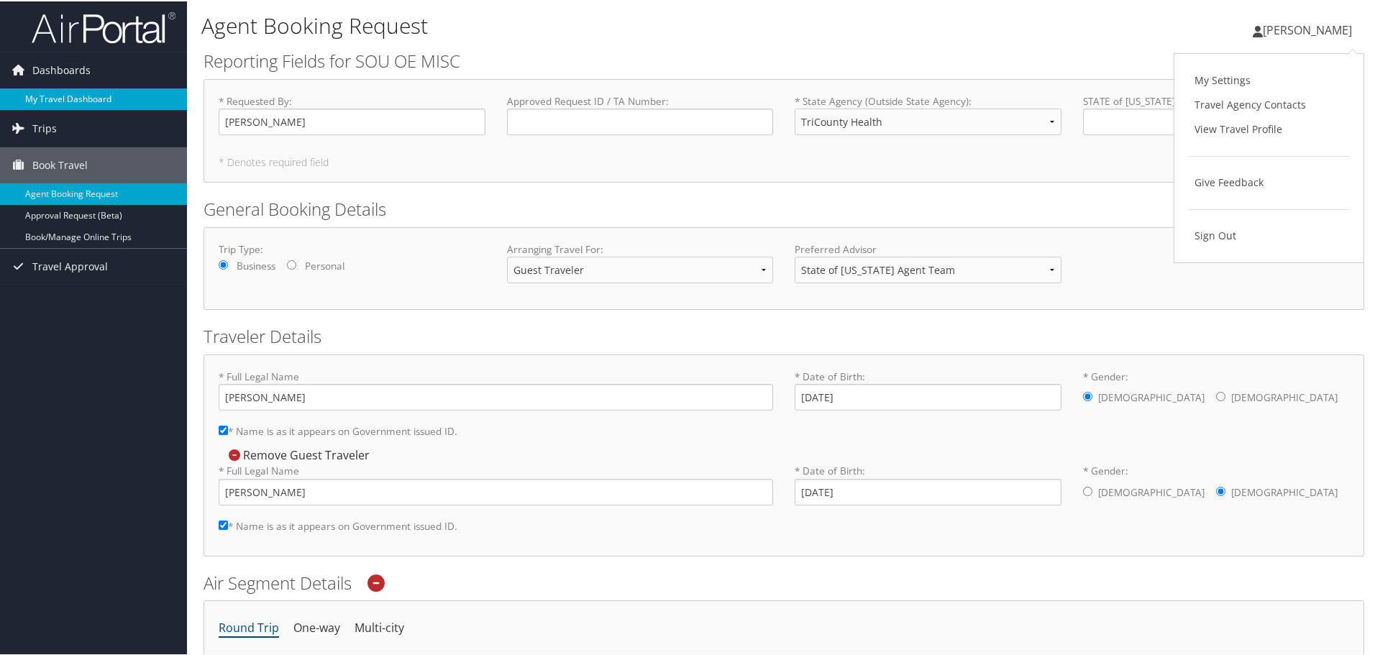
click at [101, 98] on link "My Travel Dashboard" at bounding box center [93, 98] width 187 height 22
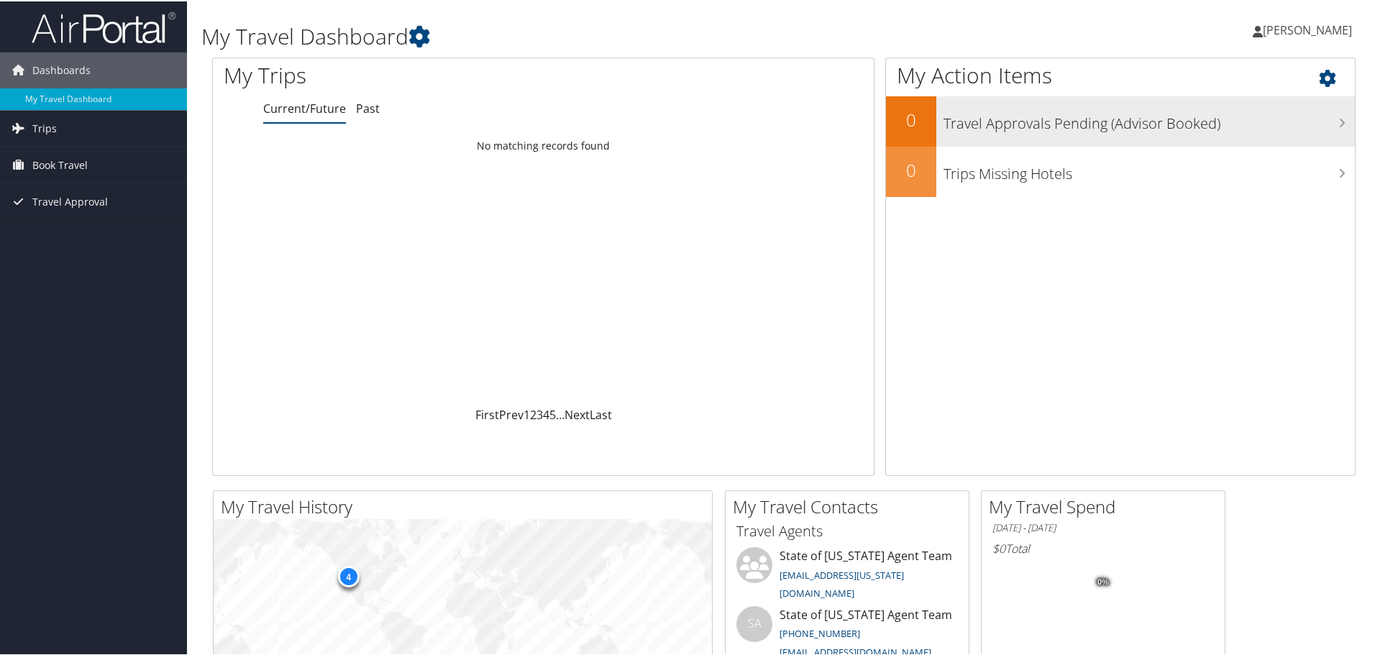
click at [1338, 124] on icon at bounding box center [1341, 122] width 7 height 12
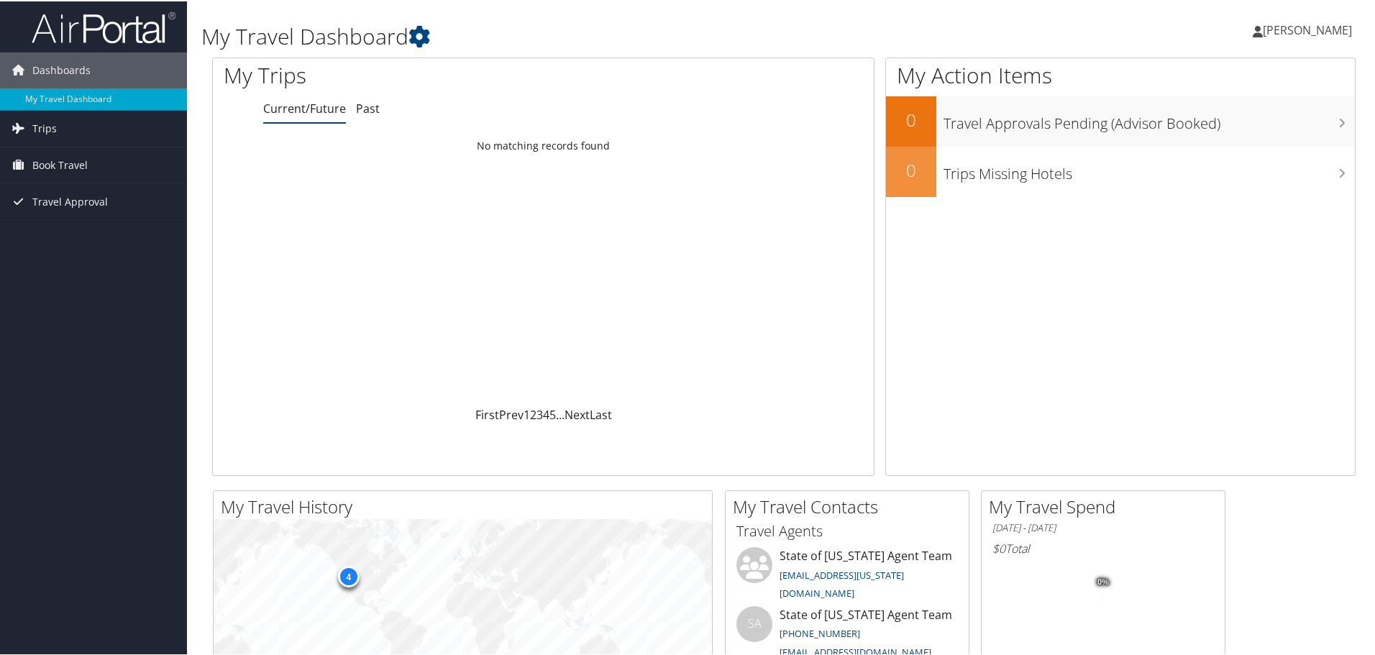
click at [1296, 25] on span "[PERSON_NAME]" at bounding box center [1307, 29] width 89 height 16
click at [1283, 123] on link "View Travel Profile" at bounding box center [1269, 128] width 160 height 24
click at [1345, 27] on span "[PERSON_NAME]" at bounding box center [1307, 29] width 89 height 16
click at [1281, 79] on link "My Settings" at bounding box center [1269, 79] width 160 height 24
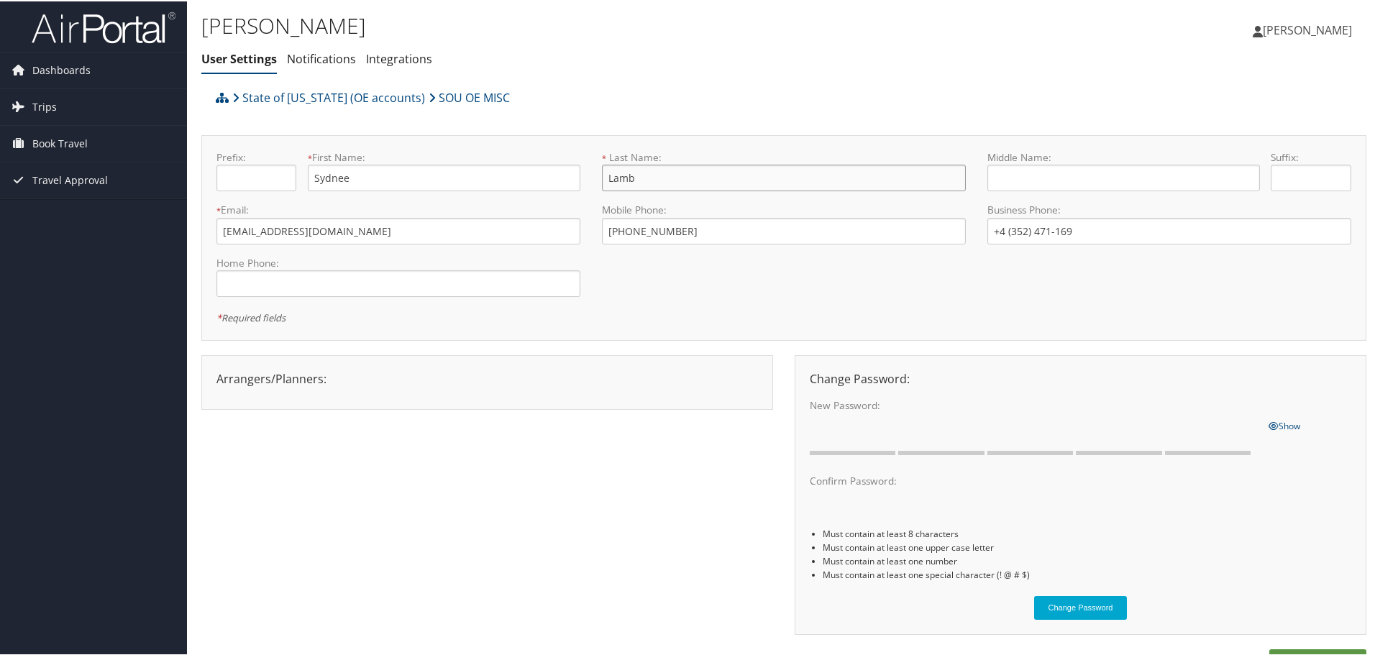
click at [772, 178] on input "Lamb" at bounding box center [784, 176] width 364 height 27
drag, startPoint x: 743, startPoint y: 178, endPoint x: 613, endPoint y: 179, distance: 130.2
click at [613, 179] on input "Lamb" at bounding box center [784, 176] width 364 height 27
type input "[PERSON_NAME]"
type input "L"
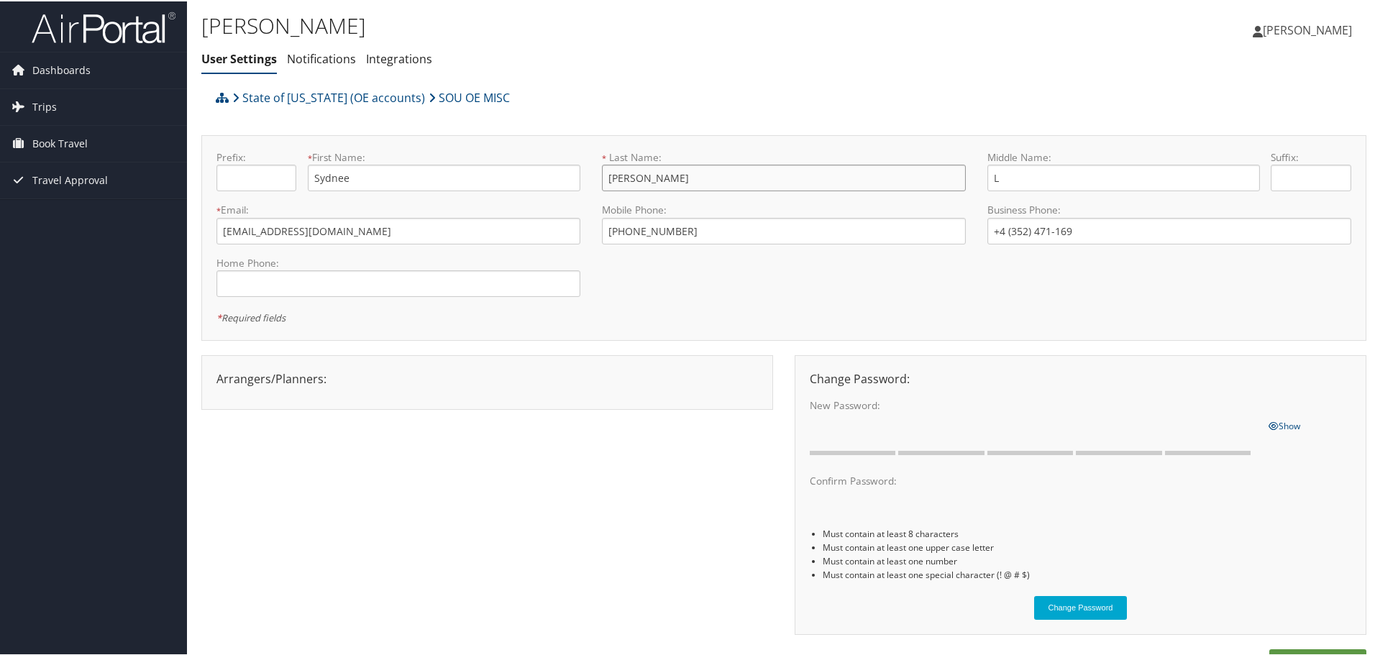
type input "[PERSON_NAME]"
click at [990, 89] on div "State of [US_STATE] (OE accounts) SOU OE MISC" at bounding box center [638, 101] width 852 height 39
click at [1014, 232] on input "+4 (352) 471-169" at bounding box center [1169, 229] width 364 height 27
click at [1002, 227] on input "+4 (352) 471-169" at bounding box center [1169, 229] width 364 height 27
click at [997, 227] on input "+4 (352) 471-169" at bounding box center [1169, 229] width 364 height 27
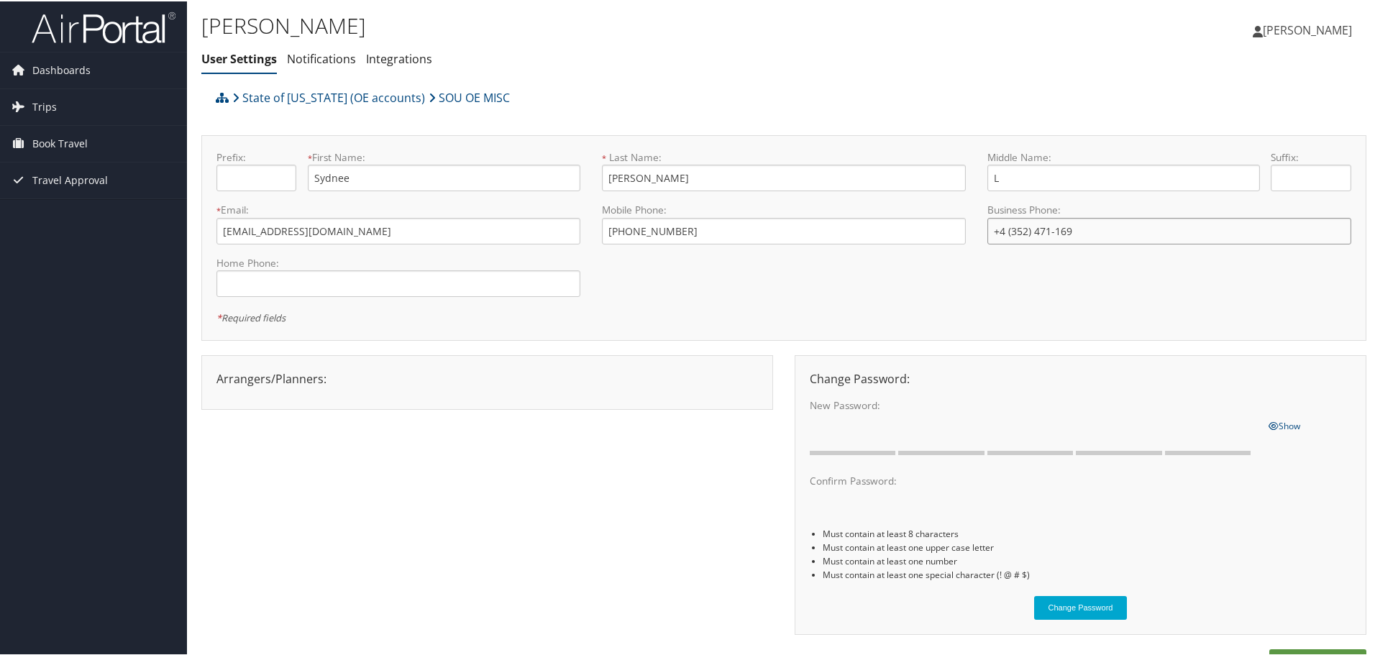
drag, startPoint x: 997, startPoint y: 227, endPoint x: 1141, endPoint y: 229, distance: 143.9
click at [1141, 229] on input "+4 (352) 471-169" at bounding box center [1169, 229] width 364 height 27
click at [1007, 228] on input "+4 (352) 471-177" at bounding box center [1169, 229] width 364 height 27
click at [993, 227] on input "+4 (352) 471-177" at bounding box center [1169, 229] width 364 height 27
type input "[PHONE_NUMBER]"
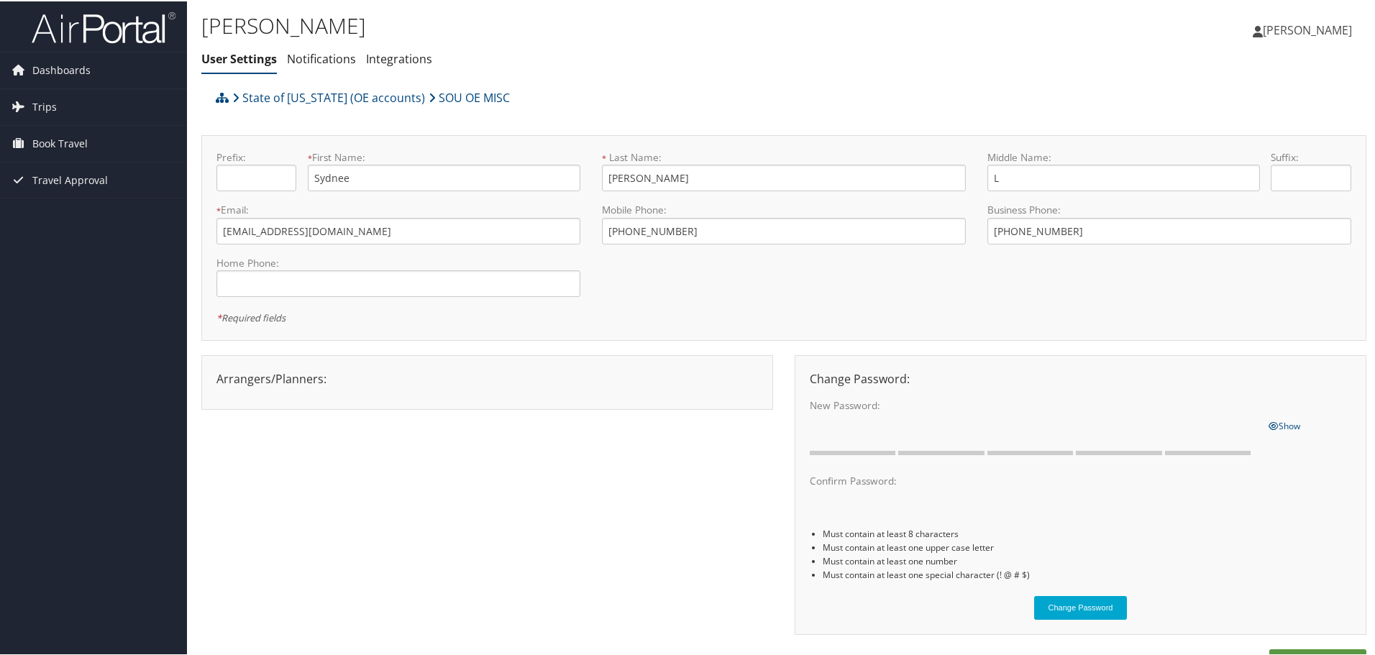
click at [1141, 273] on div "Prefix: * First Name: [PERSON_NAME] This field is required * Last Name: [PERSON…" at bounding box center [784, 236] width 1156 height 175
click at [337, 278] on input "tel" at bounding box center [398, 282] width 364 height 27
click at [239, 280] on input "+4 (057) 060-130" at bounding box center [398, 282] width 364 height 27
click at [226, 283] on input "+4 (057) 060-130" at bounding box center [398, 282] width 364 height 27
click at [230, 284] on input "+4 (057) 060-130" at bounding box center [398, 282] width 364 height 27
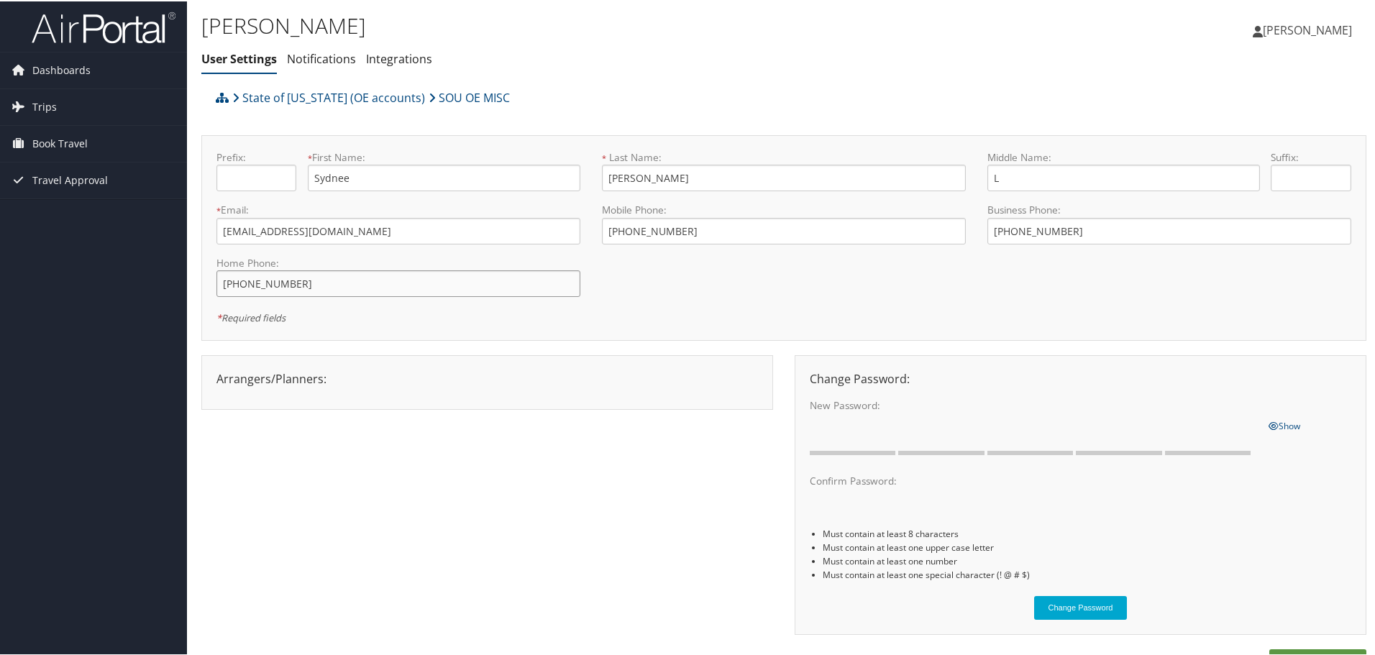
type input "[PHONE_NUMBER]"
click at [451, 320] on div "* Required fields" at bounding box center [499, 315] width 567 height 17
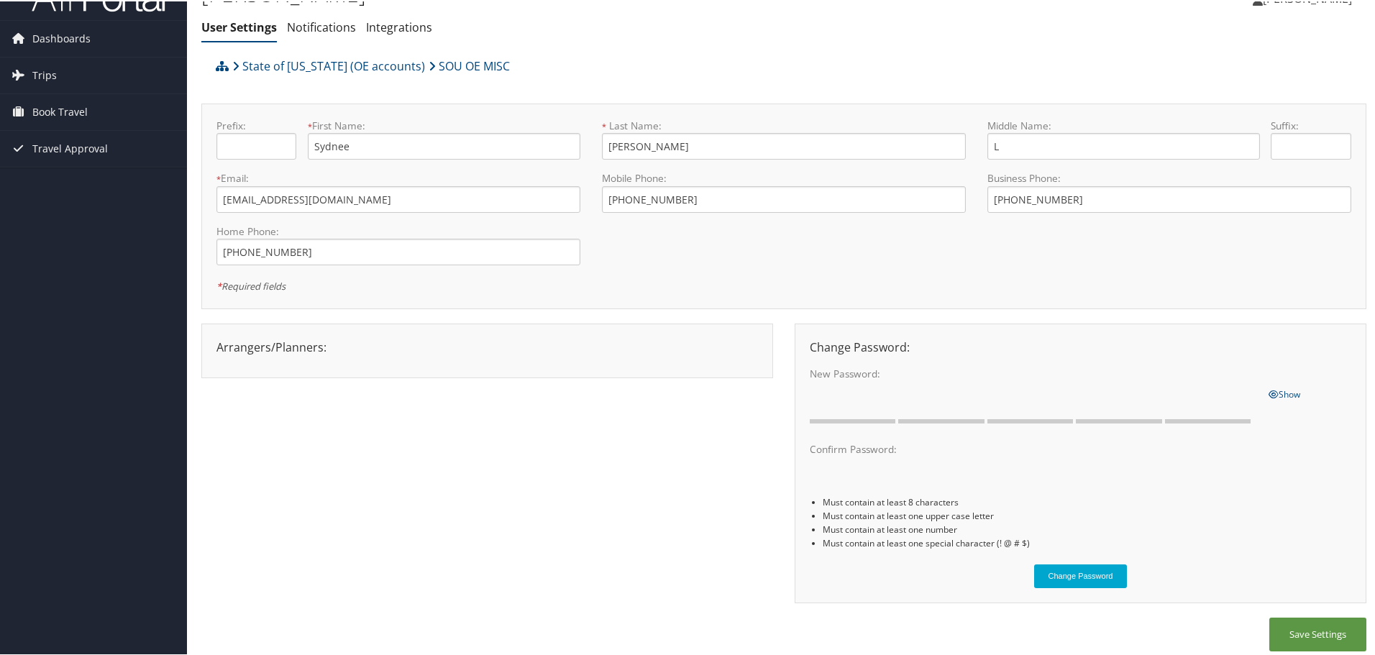
scroll to position [41, 0]
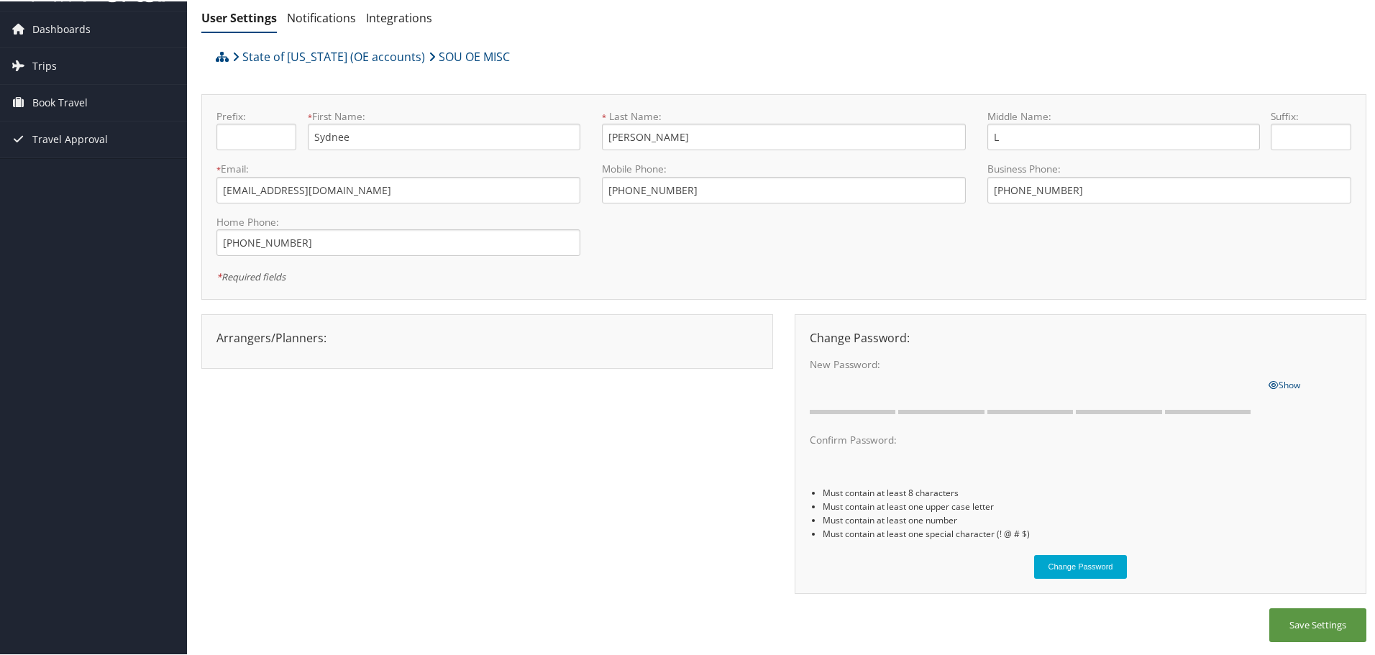
click at [942, 321] on div "Change Password: New Password: One or more of the requirements are not met Show…" at bounding box center [1081, 453] width 572 height 280
click at [926, 276] on div "* Required fields" at bounding box center [784, 274] width 1156 height 17
click at [1289, 380] on span "Show" at bounding box center [1285, 384] width 32 height 12
click at [1109, 369] on label "New Password:" at bounding box center [1033, 363] width 447 height 14
click at [1276, 382] on span "Hide" at bounding box center [1278, 384] width 19 height 12
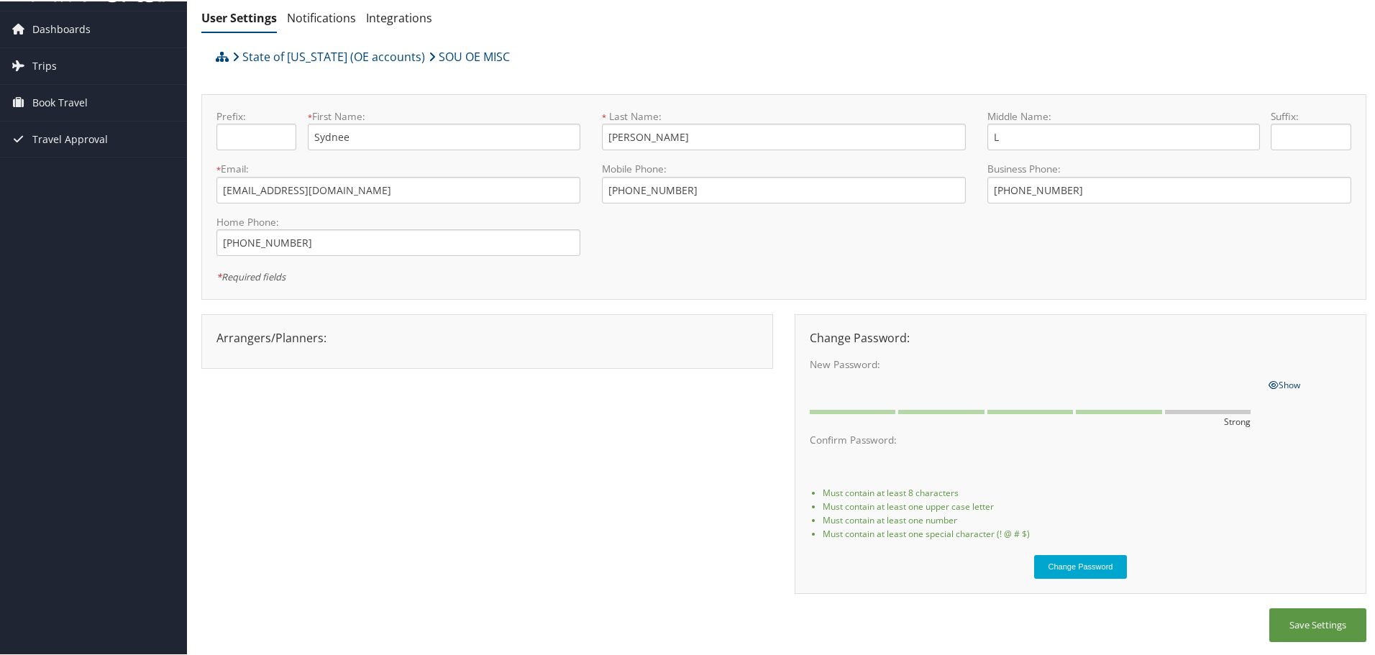
click at [1276, 383] on span "Show" at bounding box center [1285, 384] width 32 height 12
click at [1276, 383] on span "Hide" at bounding box center [1278, 384] width 19 height 12
click at [705, 416] on div "Arrangers/Planners: Edit Arrangers & Planners Save Changes Cancel × Change Pass…" at bounding box center [783, 460] width 1165 height 295
click at [749, 346] on div at bounding box center [487, 348] width 563 height 7
click at [795, 379] on div "Change Password: New Password: One or more of the requirements are not met Show…" at bounding box center [1081, 453] width 572 height 280
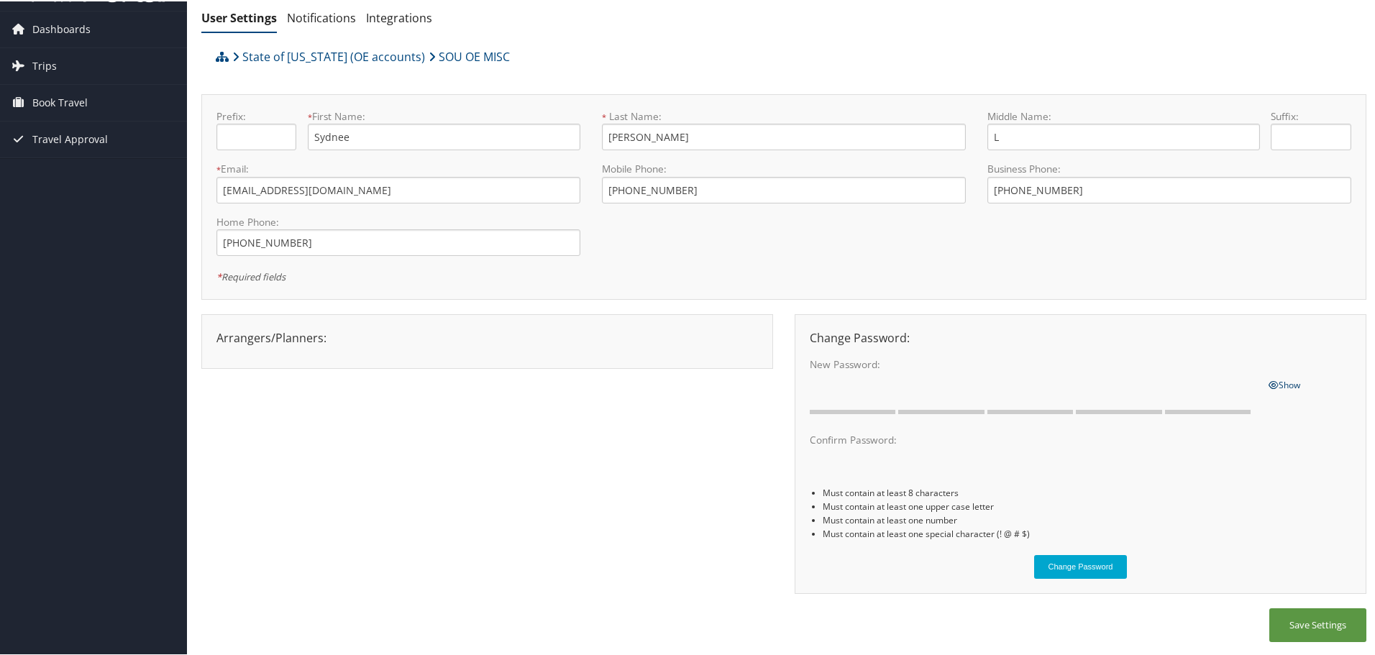
click at [726, 444] on div "Arrangers/Planners: Edit Arrangers & Planners Save Changes Cancel × Change Pass…" at bounding box center [783, 460] width 1165 height 295
click at [1318, 616] on button "Save Settings" at bounding box center [1317, 624] width 97 height 34
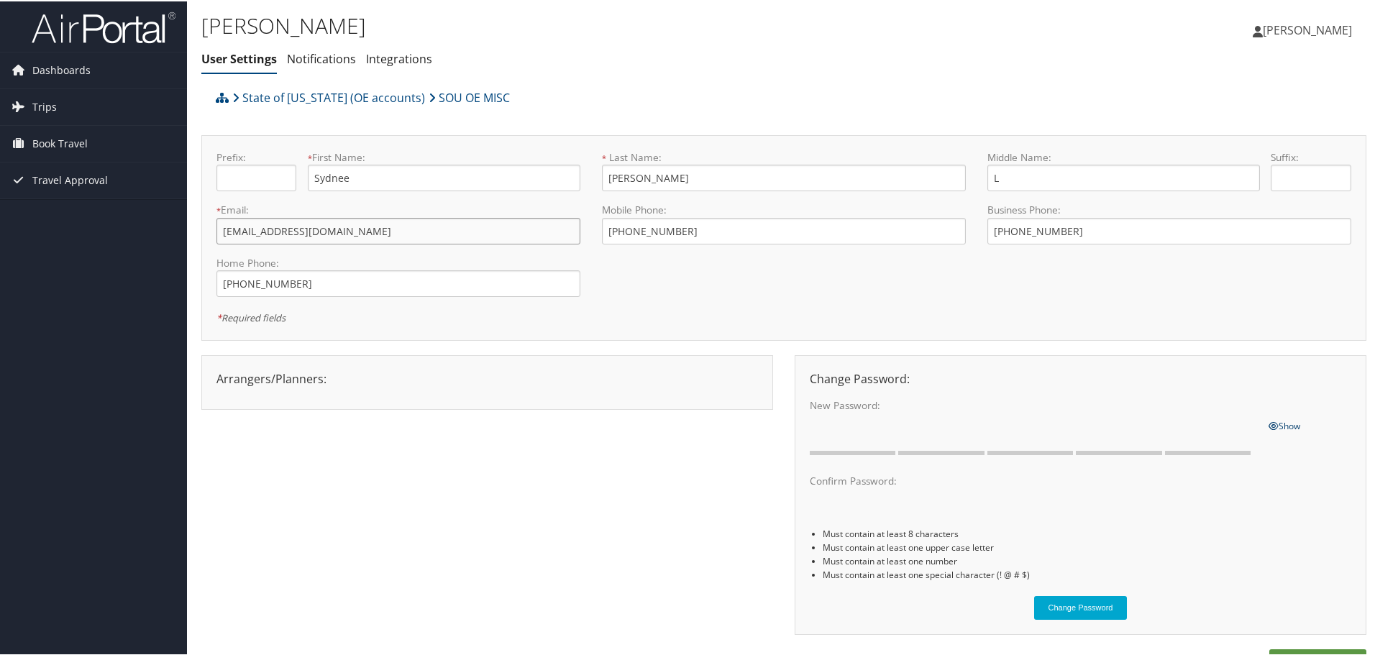
click at [361, 237] on input "[EMAIL_ADDRESS][DOMAIN_NAME]" at bounding box center [398, 229] width 364 height 27
click at [261, 226] on input "[EMAIL_ADDRESS][DOMAIN_NAME]" at bounding box center [398, 229] width 364 height 27
drag, startPoint x: 229, startPoint y: 226, endPoint x: 251, endPoint y: 236, distance: 23.8
click at [251, 236] on input "[EMAIL_ADDRESS][DOMAIN_NAME]" at bounding box center [398, 229] width 364 height 27
type input "[EMAIL_ADDRESS][DOMAIN_NAME]"
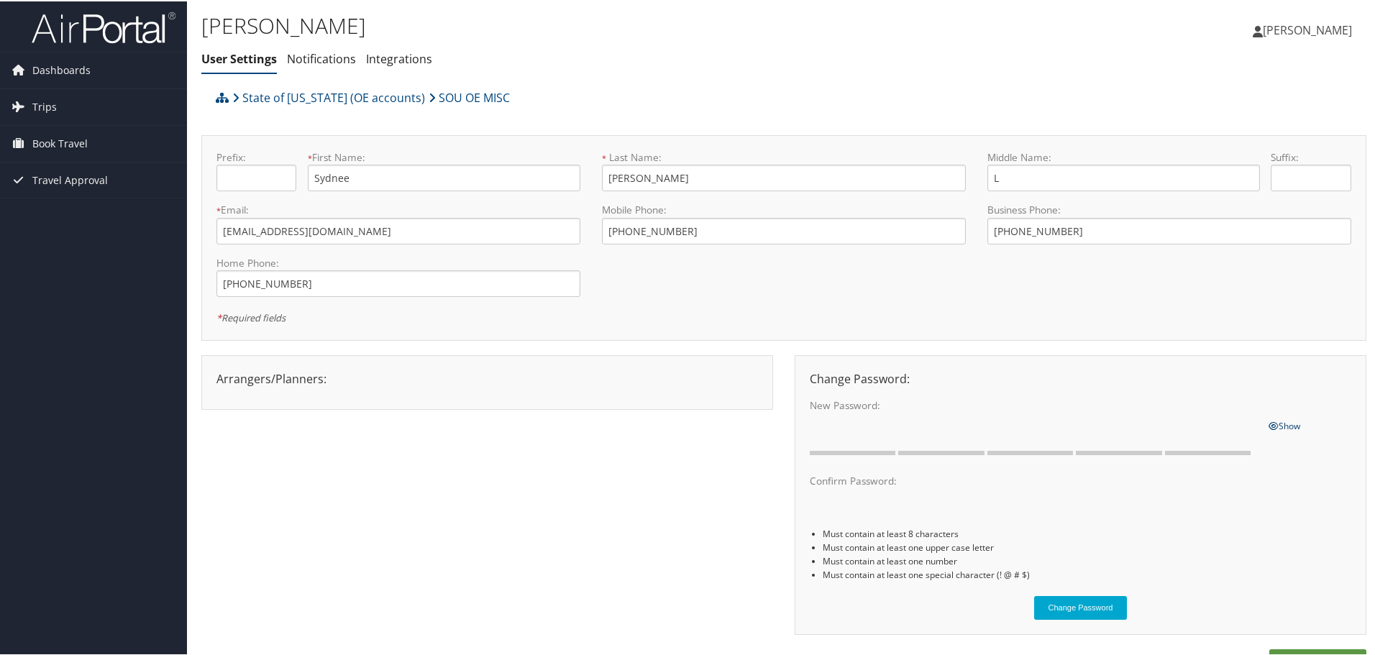
click at [644, 296] on div "Prefix: * First Name: [PERSON_NAME] This field is required * Last Name: [PERSON…" at bounding box center [784, 236] width 1156 height 175
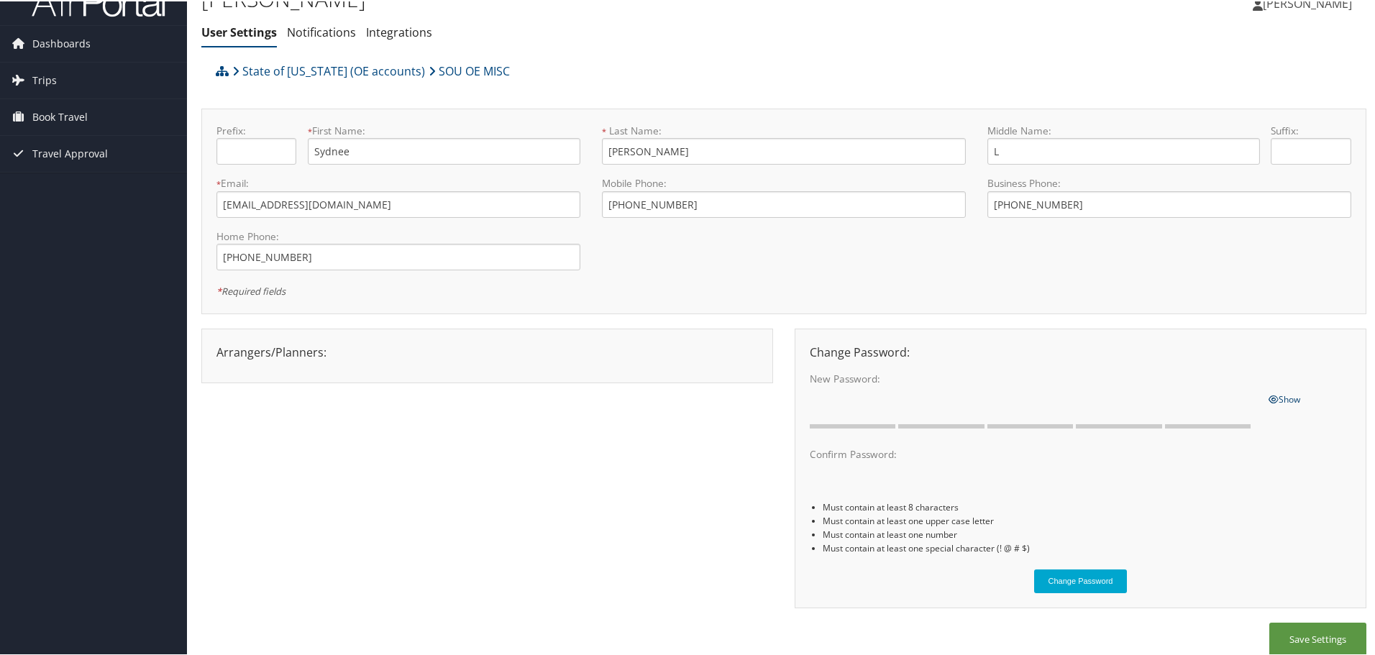
scroll to position [41, 0]
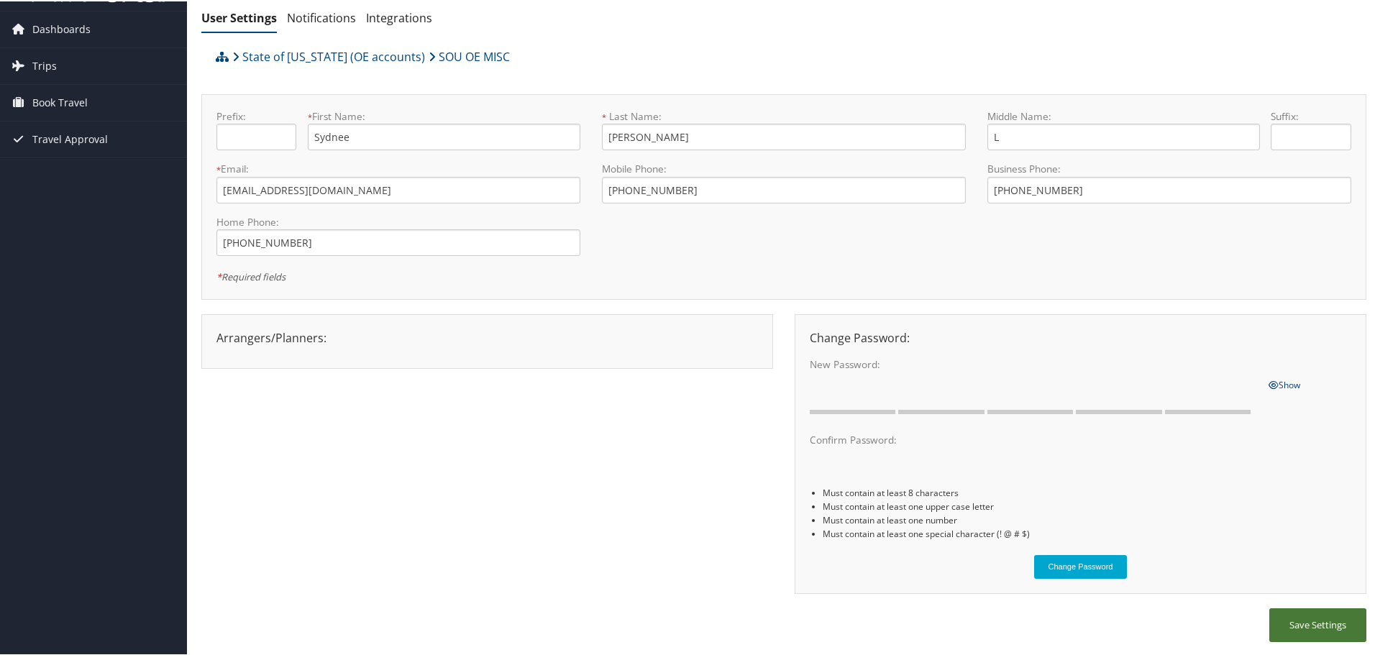
click at [1282, 620] on button "Save Settings" at bounding box center [1317, 624] width 97 height 34
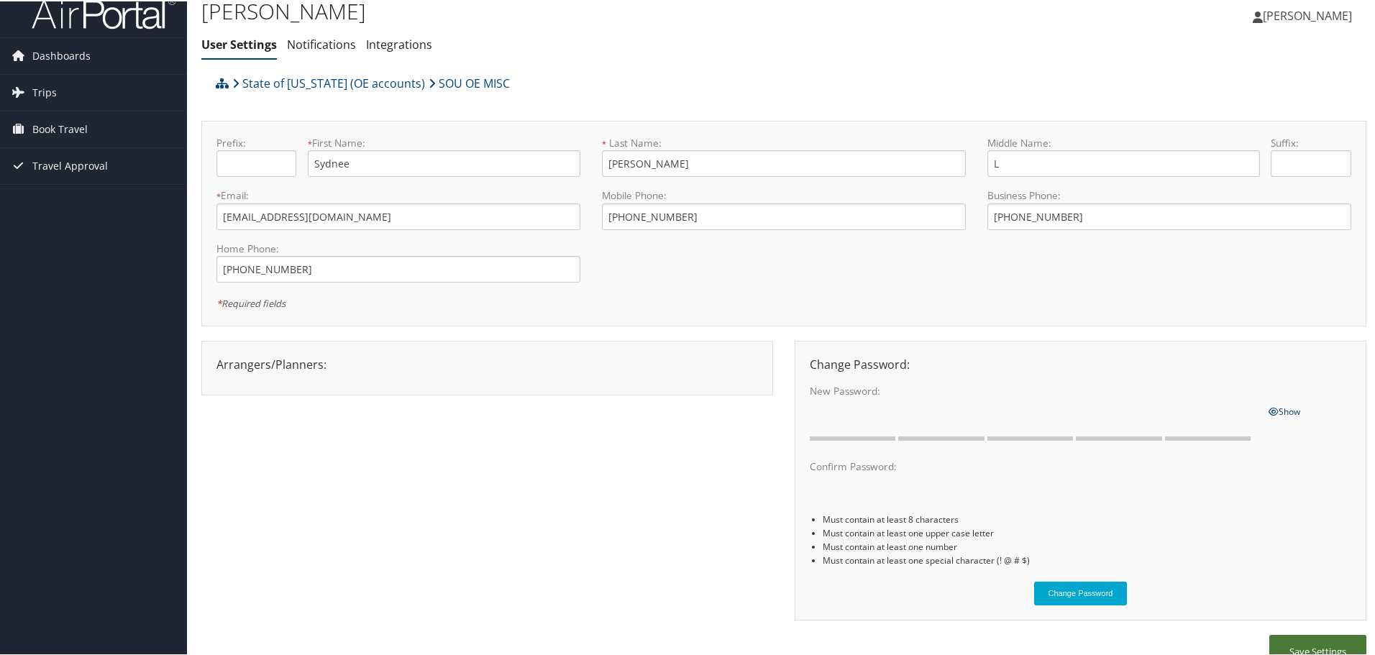
scroll to position [0, 0]
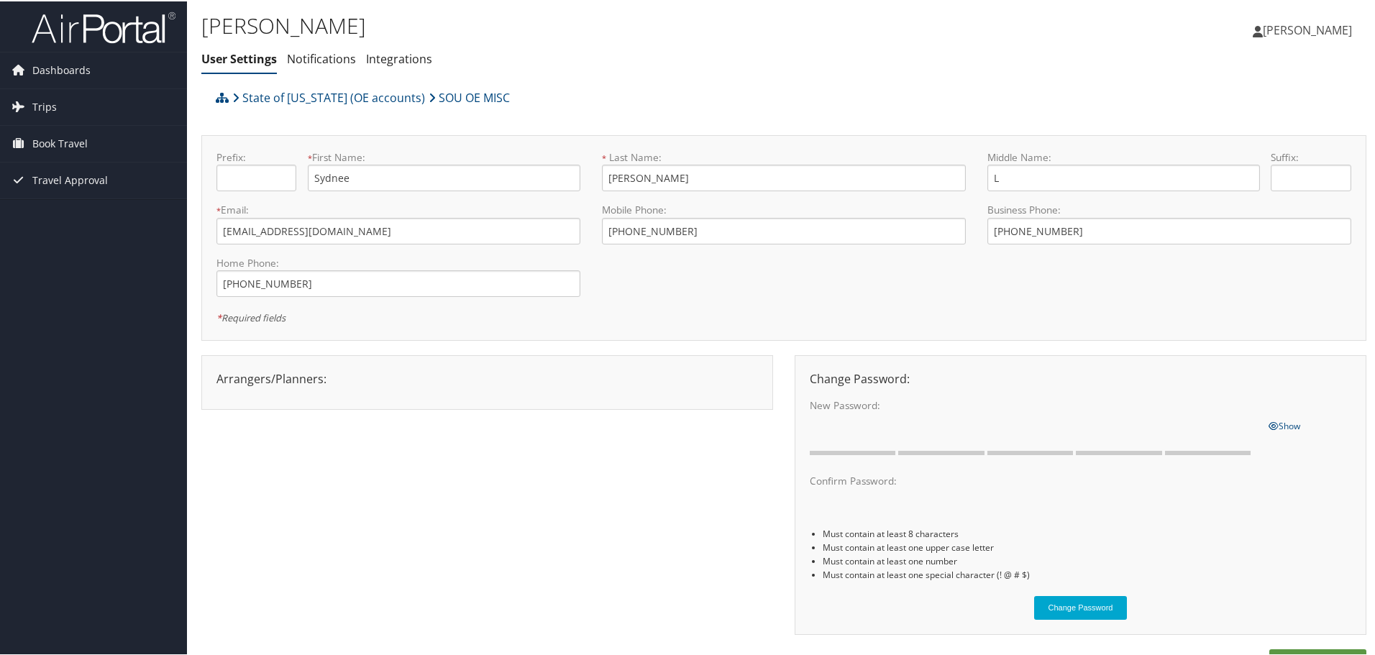
click at [1309, 37] on link "[PERSON_NAME]" at bounding box center [1310, 28] width 114 height 43
click at [70, 56] on span "Dashboards" at bounding box center [61, 69] width 58 height 36
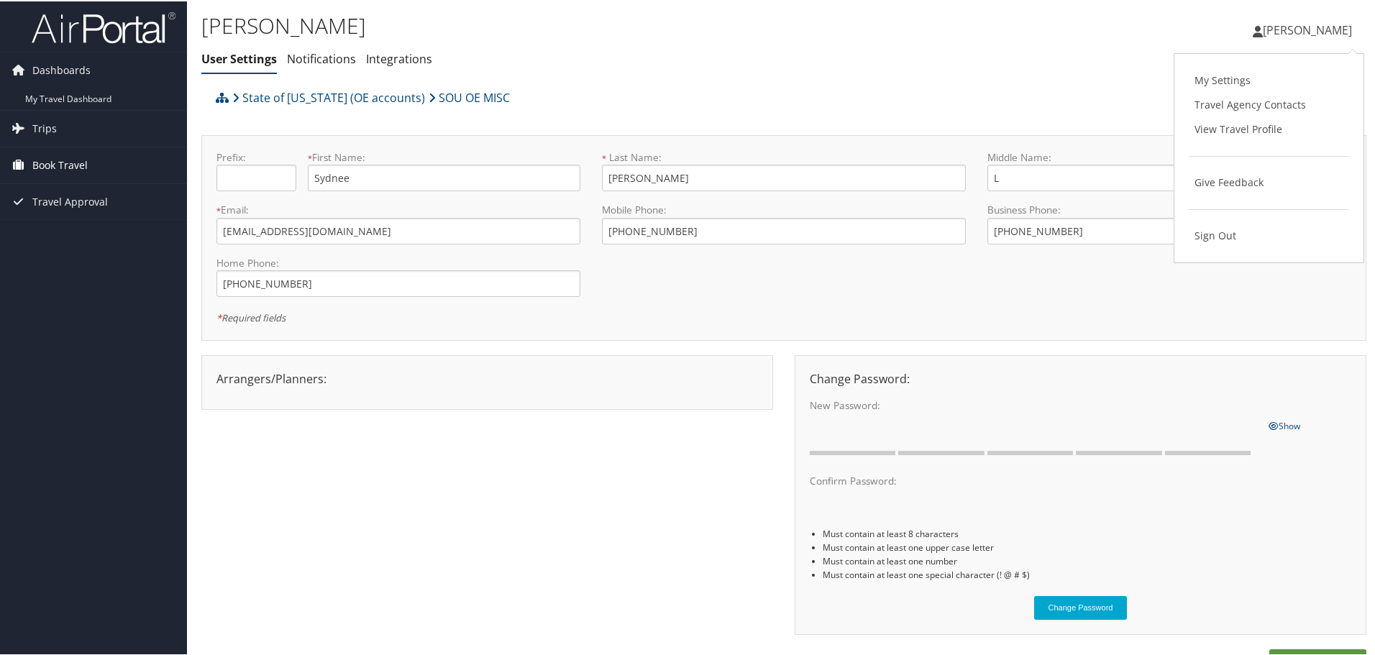
click at [87, 165] on span "Book Travel" at bounding box center [59, 164] width 55 height 36
click at [91, 270] on span "Travel Approval" at bounding box center [70, 265] width 76 height 36
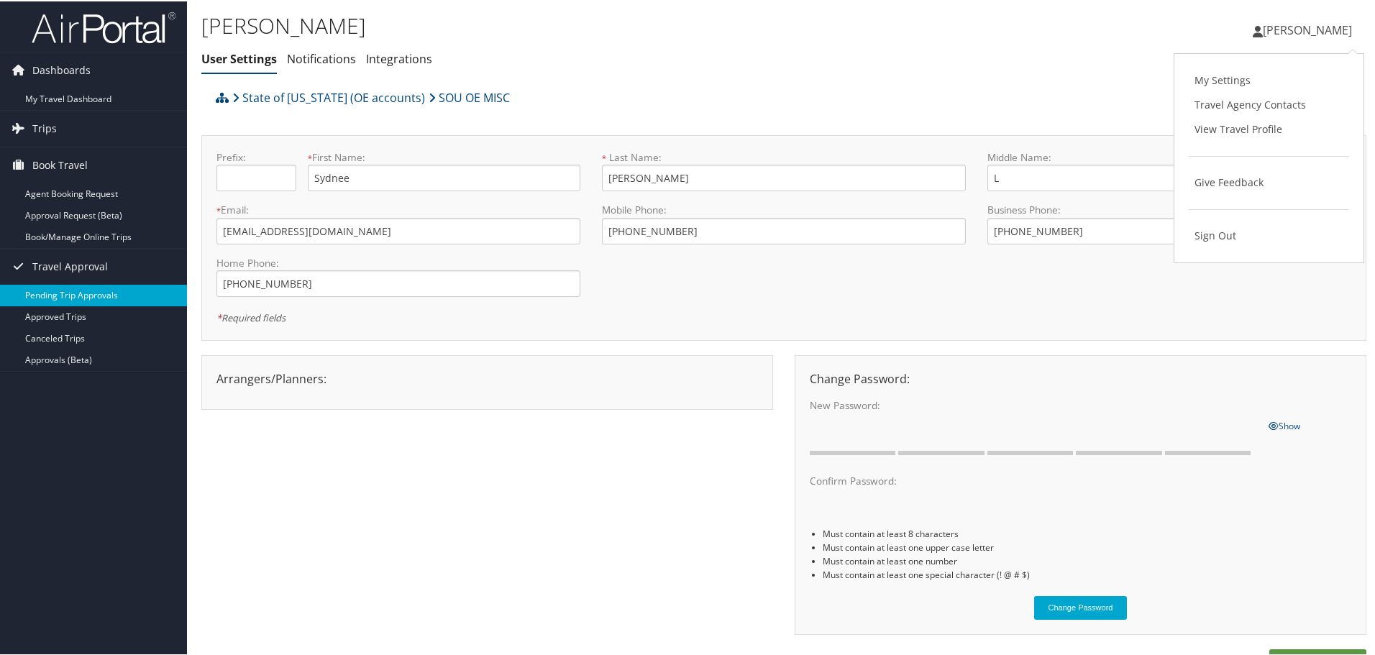
click at [98, 289] on link "Pending Trip Approvals" at bounding box center [93, 294] width 187 height 22
click at [100, 296] on link "Pending Trip Approvals" at bounding box center [93, 294] width 187 height 22
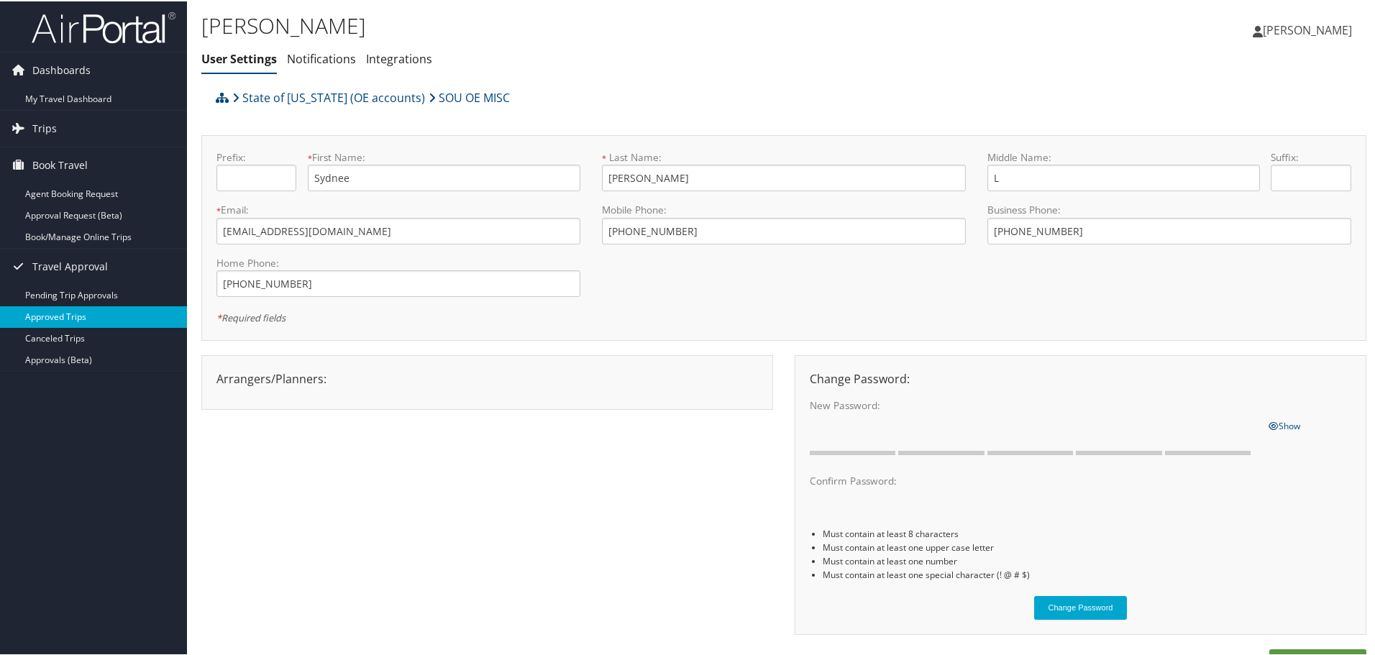
click at [96, 316] on link "Approved Trips" at bounding box center [93, 316] width 187 height 22
click at [86, 298] on link "Pending Trip Approvals" at bounding box center [93, 294] width 187 height 22
